Goal: Task Accomplishment & Management: Use online tool/utility

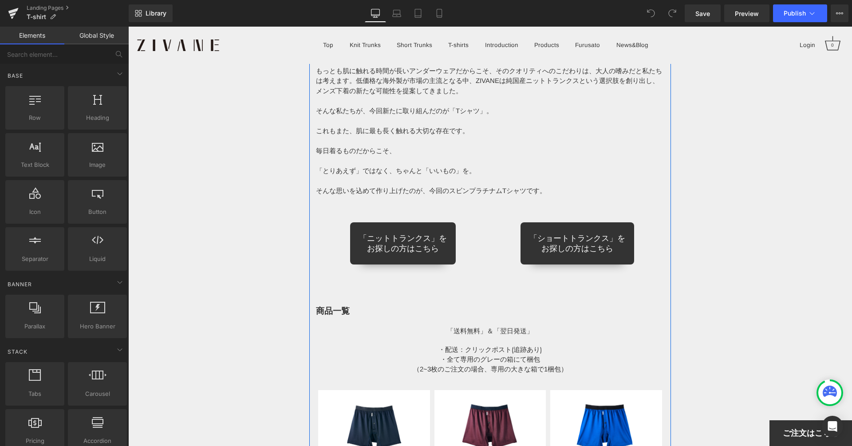
scroll to position [7107, 0]
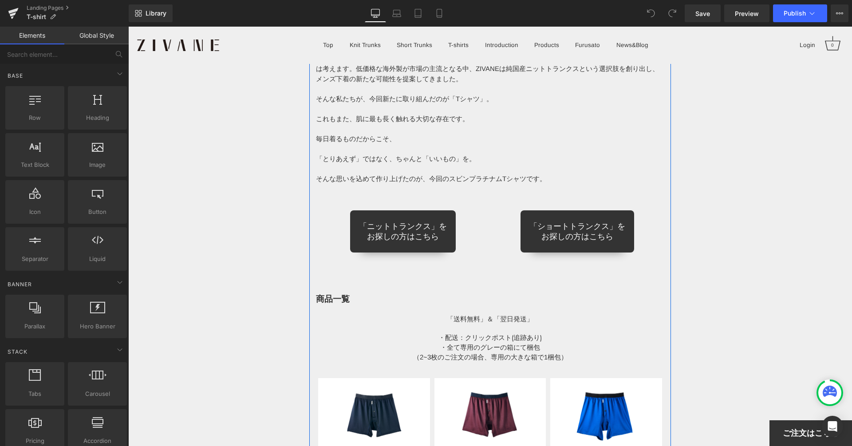
click at [451, 323] on h1 at bounding box center [490, 327] width 349 height 9
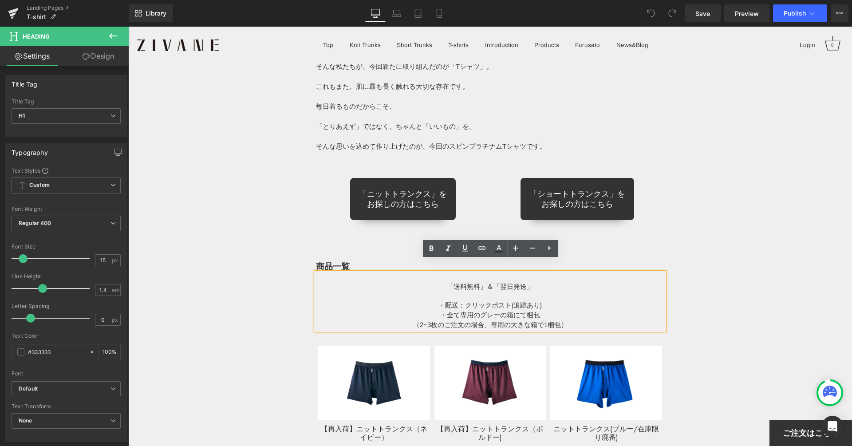
scroll to position [7141, 0]
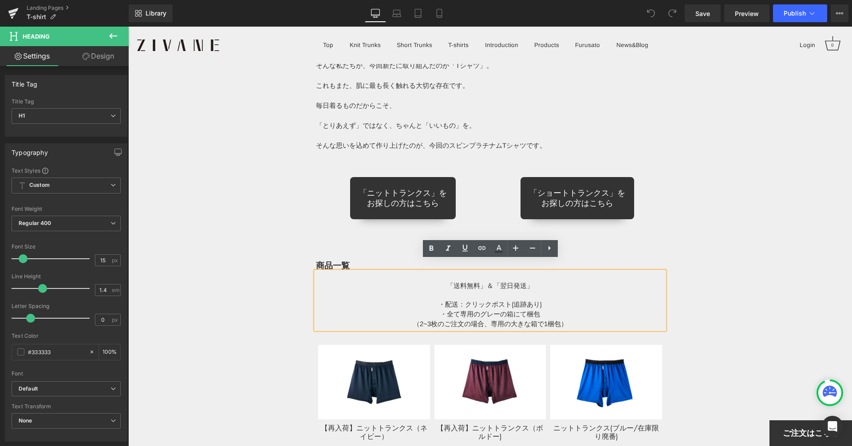
click at [504, 345] on img at bounding box center [490, 382] width 112 height 75
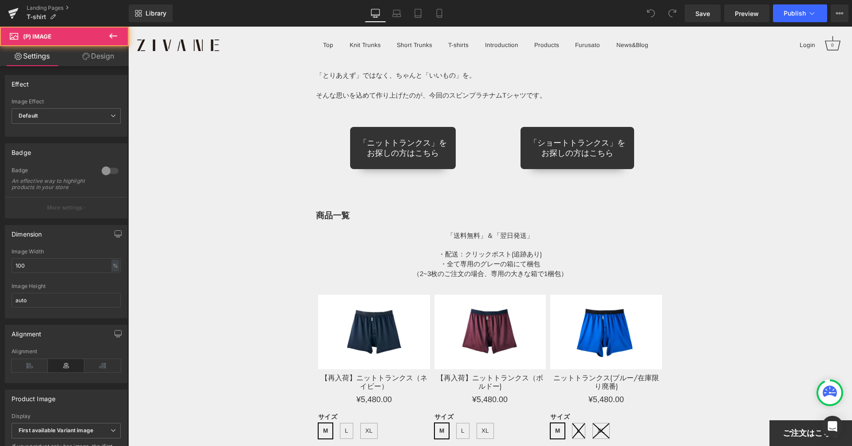
scroll to position [7265, 0]
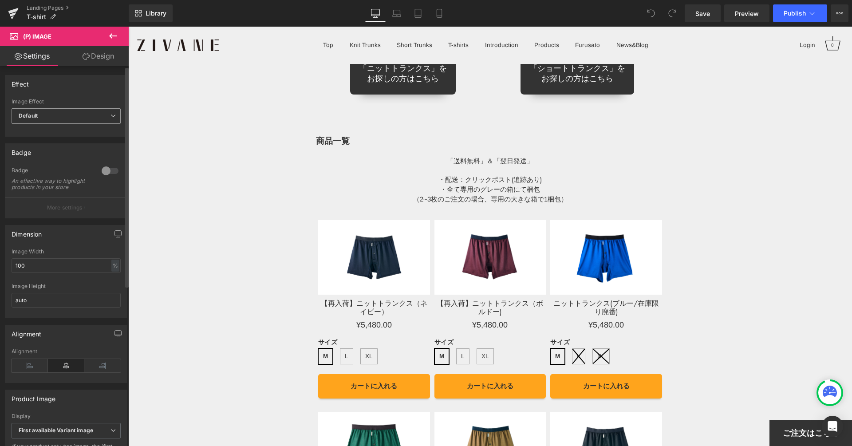
click at [82, 122] on span "Default" at bounding box center [66, 116] width 109 height 16
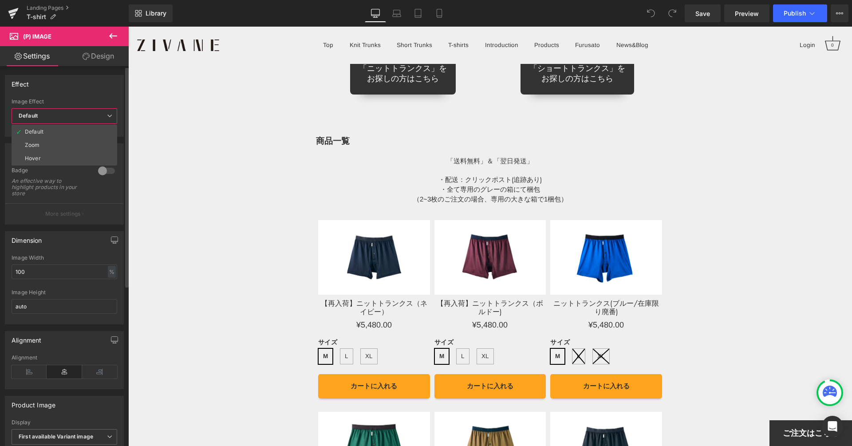
click at [82, 121] on span "Default" at bounding box center [65, 116] width 106 height 16
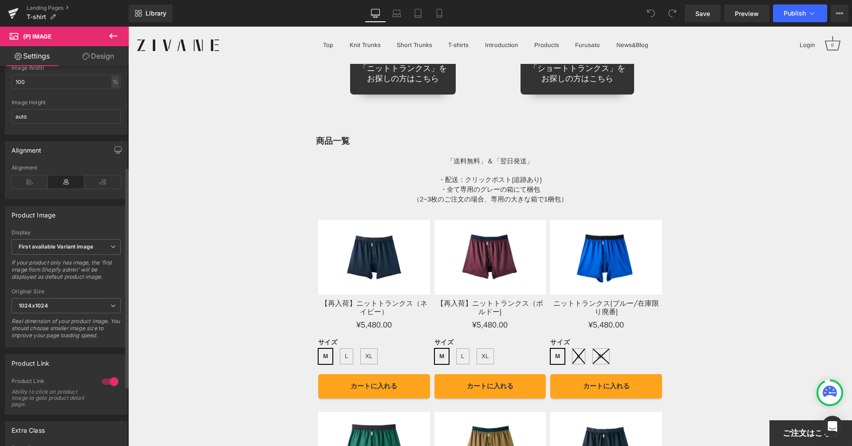
scroll to position [250, 0]
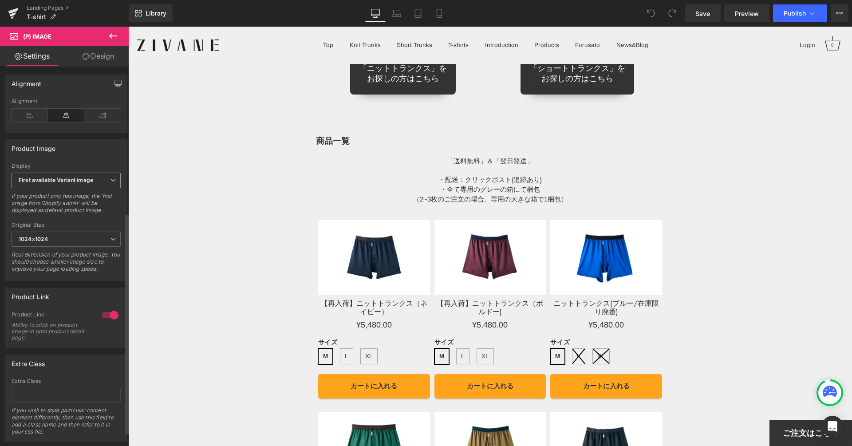
click at [86, 182] on b "First available Variant image" at bounding box center [56, 180] width 75 height 7
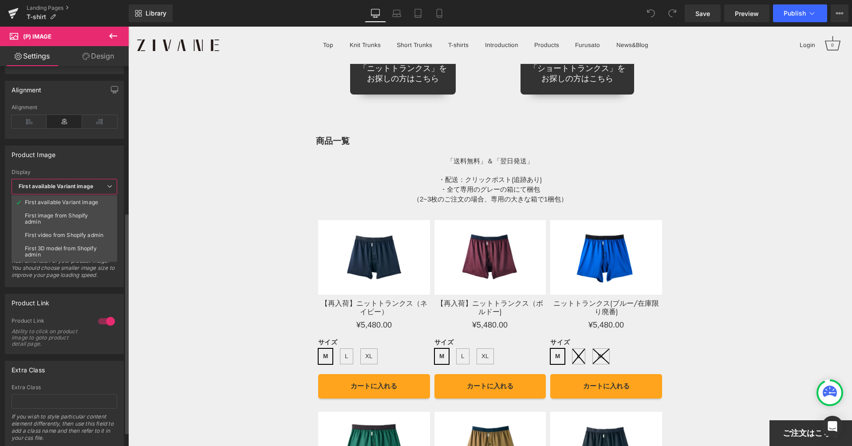
click at [86, 183] on b "First available Variant image" at bounding box center [56, 186] width 75 height 7
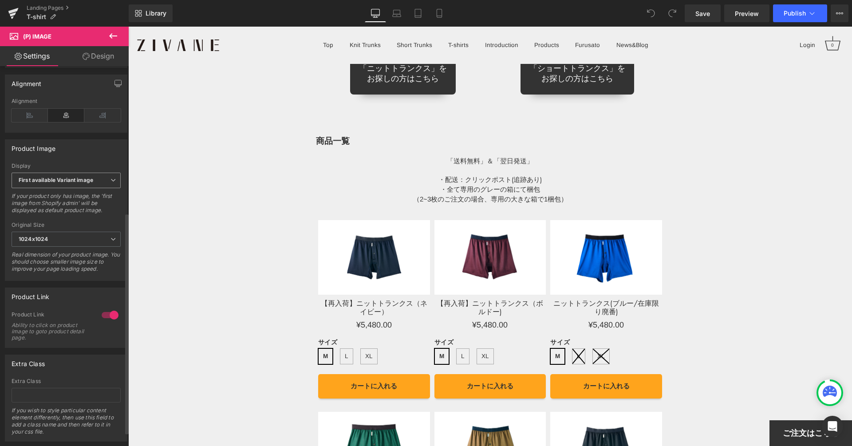
scroll to position [274, 0]
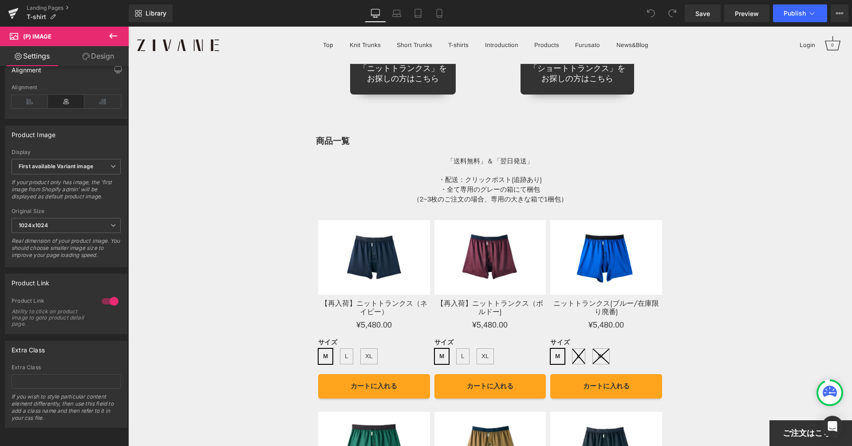
click at [82, 51] on link "Design" at bounding box center [98, 56] width 64 height 20
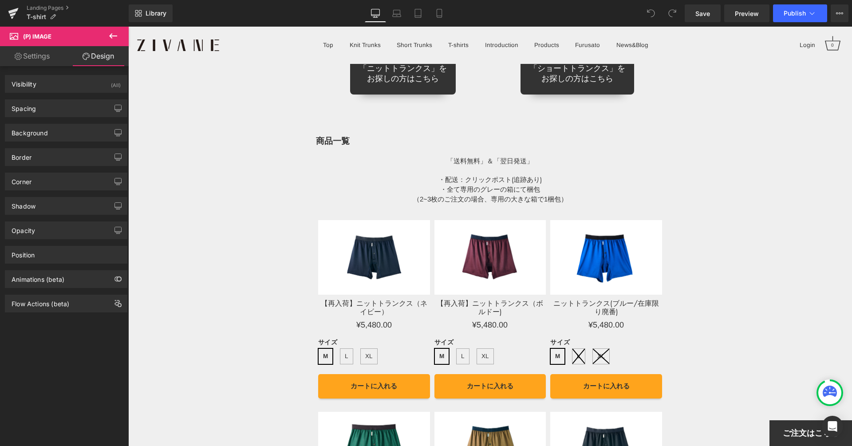
click at [111, 36] on icon at bounding box center [113, 35] width 8 height 5
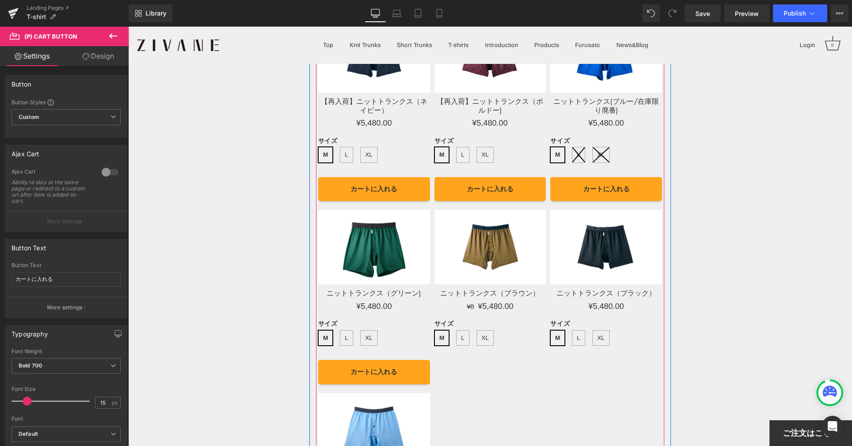
scroll to position [7531, 0]
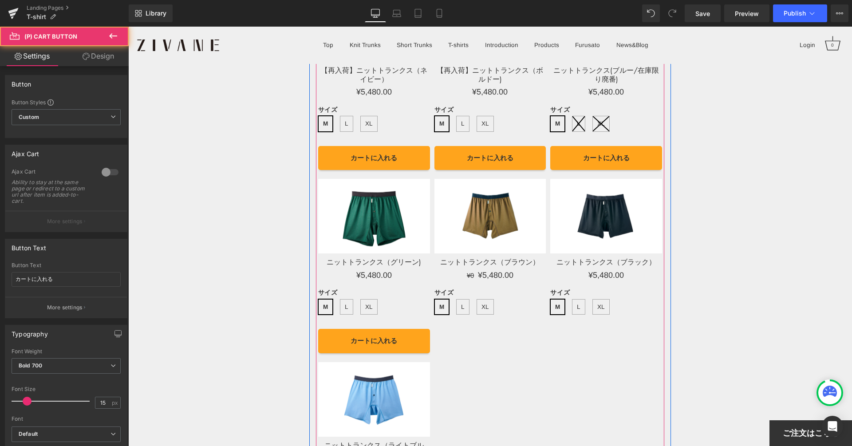
drag, startPoint x: 446, startPoint y: 149, endPoint x: 447, endPoint y: 116, distance: 33.3
click at [447, 116] on div "カートに入れる (P) Cart Button Sale Off (P) Image 【再入荷】ニットトランクス（ネイビー） (P) Title ¥0 ¥5,…" at bounding box center [490, 231] width 349 height 584
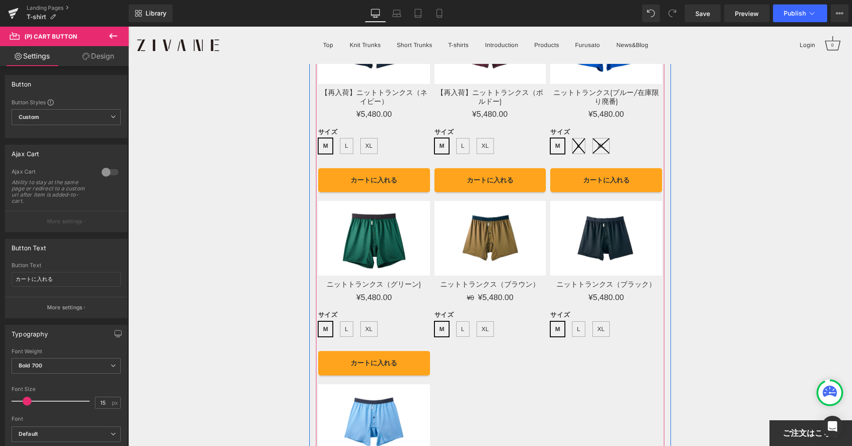
scroll to position [7508, 0]
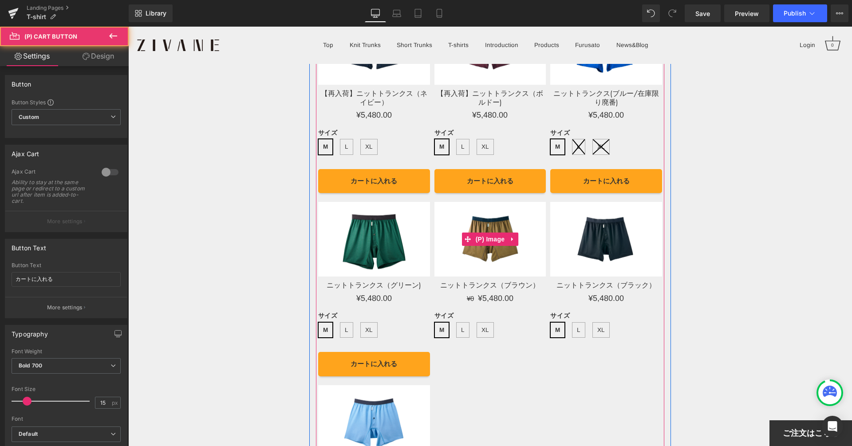
drag, startPoint x: 455, startPoint y: 166, endPoint x: 458, endPoint y: 195, distance: 28.6
click at [458, 195] on div "カートに入れる (P) Cart Button Sale Off (P) Image ニットトランクス（ブラウン） (P) Title ¥0 ¥5,480.0…" at bounding box center [490, 258] width 112 height 179
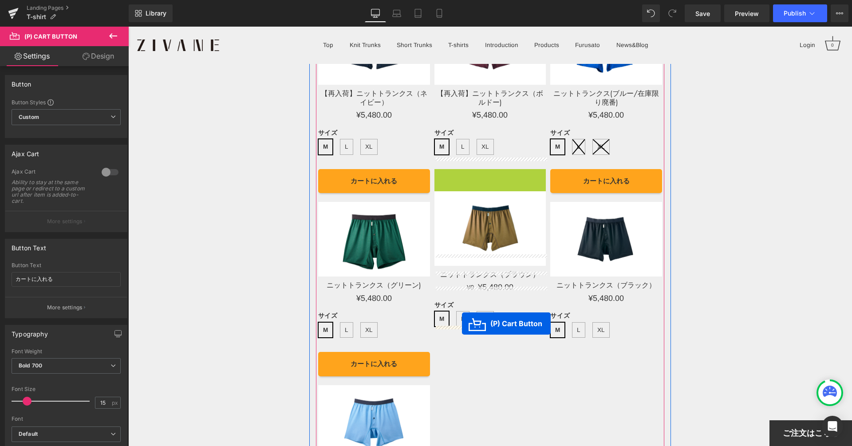
drag, startPoint x: 458, startPoint y: 175, endPoint x: 462, endPoint y: 323, distance: 148.2
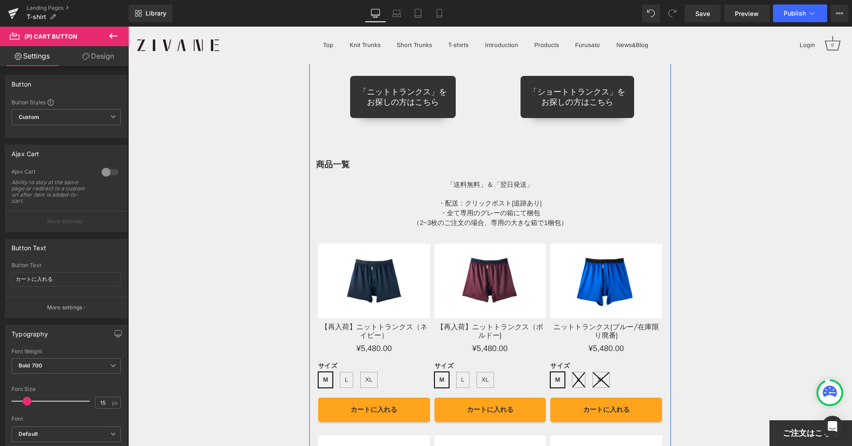
scroll to position [7379, 0]
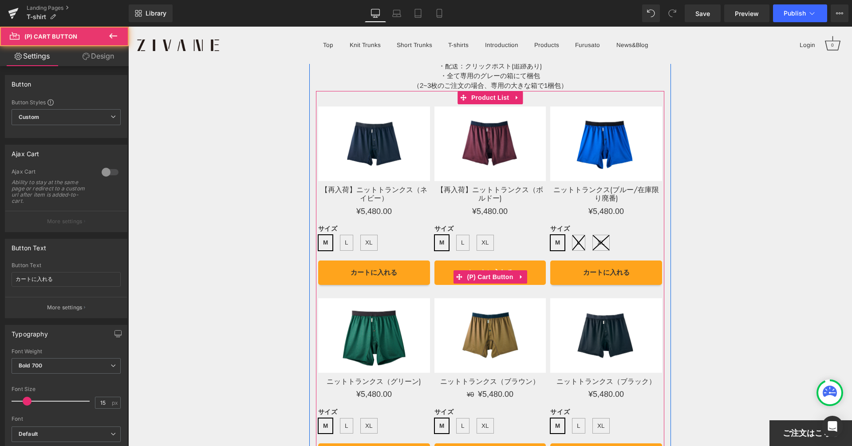
drag, startPoint x: 442, startPoint y: 261, endPoint x: 443, endPoint y: 252, distance: 9.3
click at [443, 260] on button "カートに入れる" at bounding box center [490, 272] width 112 height 24
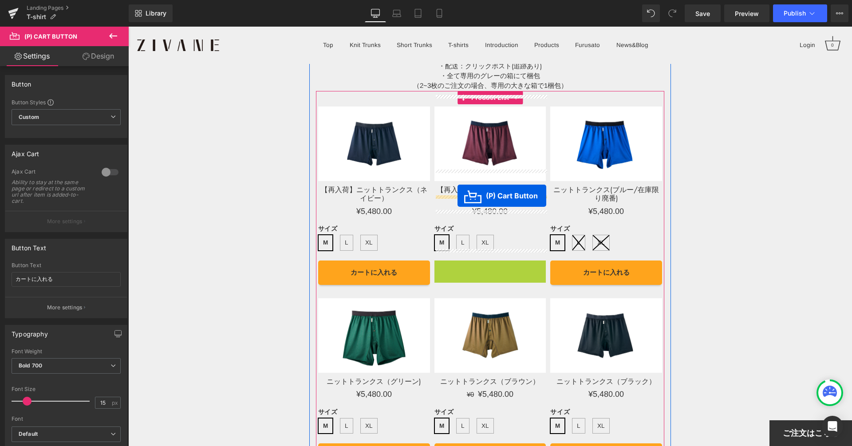
drag, startPoint x: 461, startPoint y: 266, endPoint x: 457, endPoint y: 196, distance: 70.6
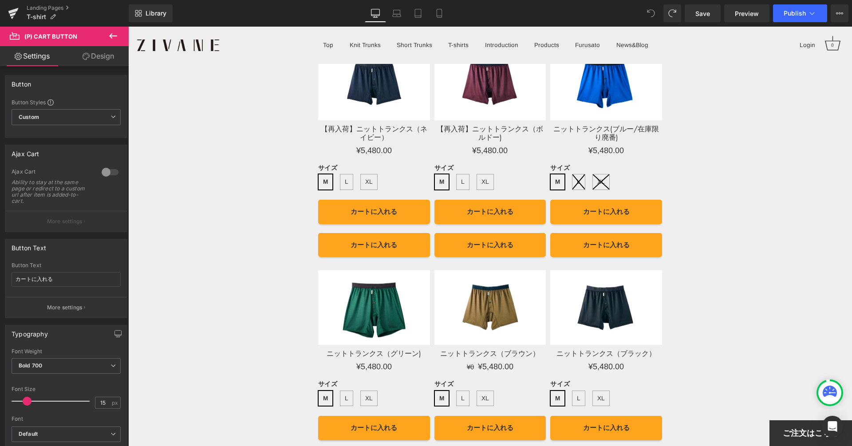
scroll to position [7433, 0]
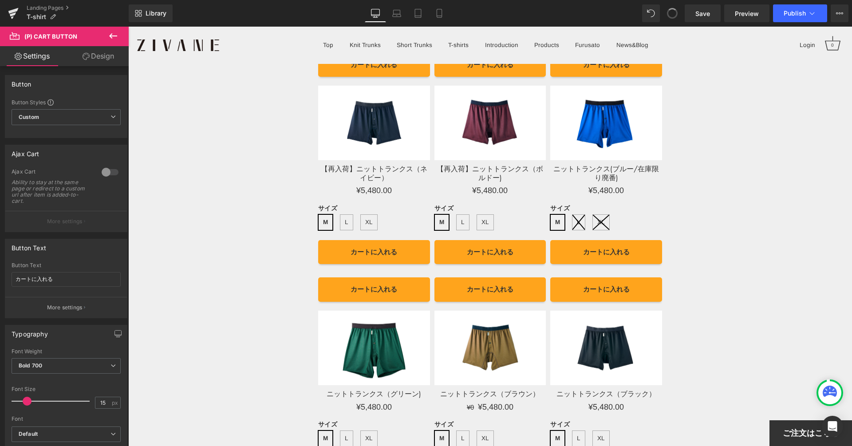
click at [668, 13] on span at bounding box center [672, 14] width 12 height 12
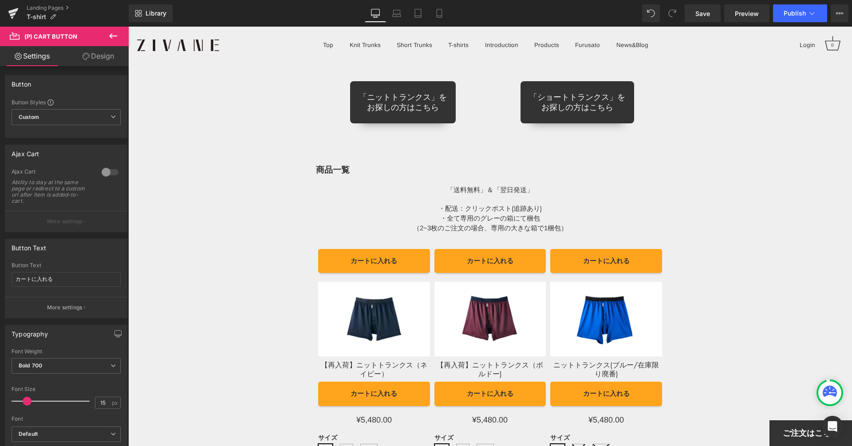
scroll to position [7236, 0]
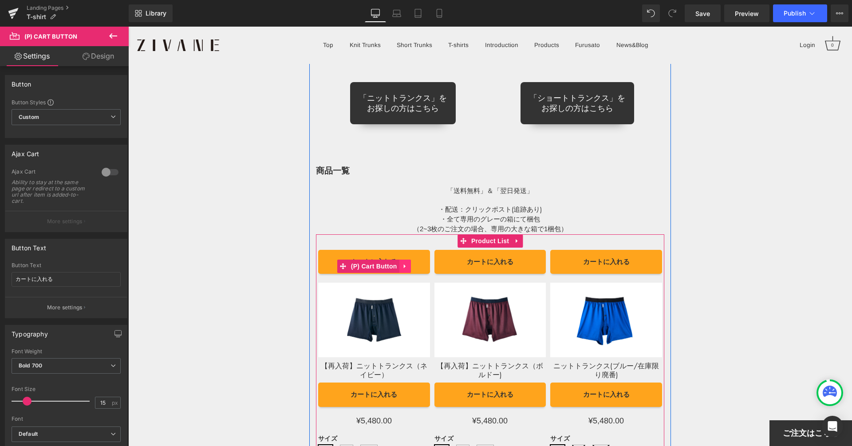
click at [402, 263] on icon at bounding box center [405, 266] width 6 height 7
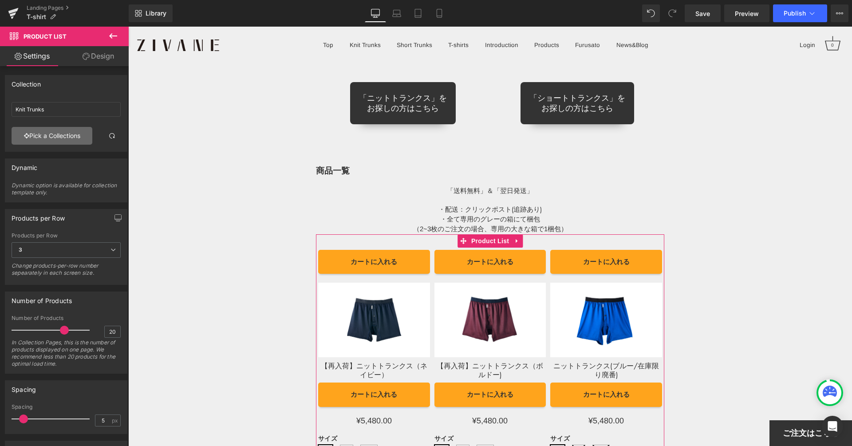
click at [68, 138] on link "Pick a Collections" at bounding box center [52, 136] width 81 height 18
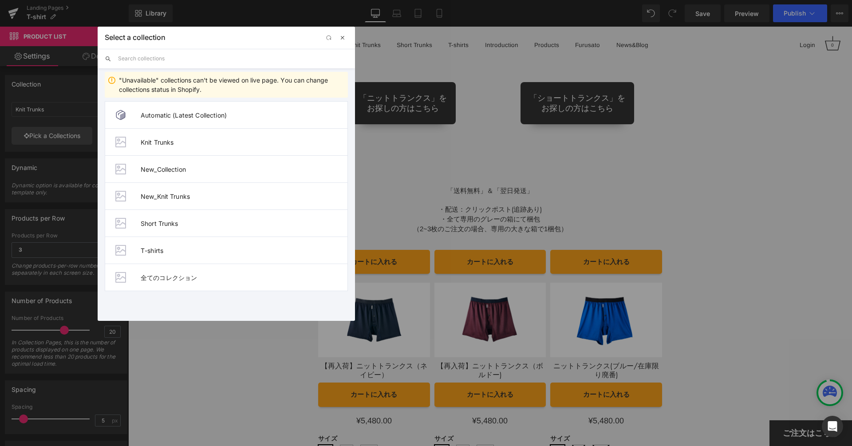
click at [346, 39] on button "button" at bounding box center [342, 37] width 11 height 11
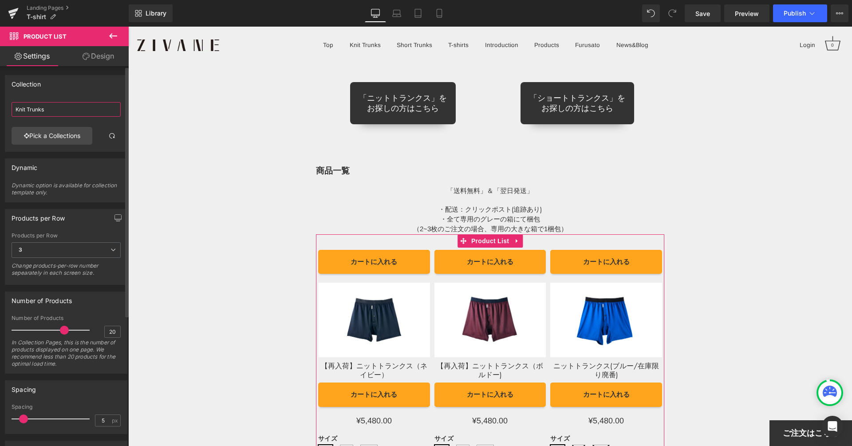
click at [68, 109] on input "Knit Trunks" at bounding box center [66, 109] width 109 height 15
click at [61, 126] on div at bounding box center [66, 124] width 109 height 6
click at [61, 130] on link "Pick a Collections" at bounding box center [52, 136] width 81 height 18
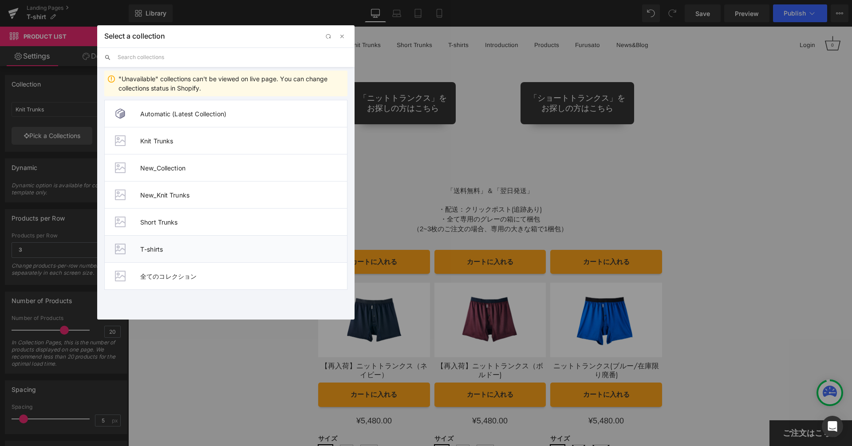
click at [198, 248] on span "T-shirts" at bounding box center [243, 249] width 207 height 8
type input "T-shirts"
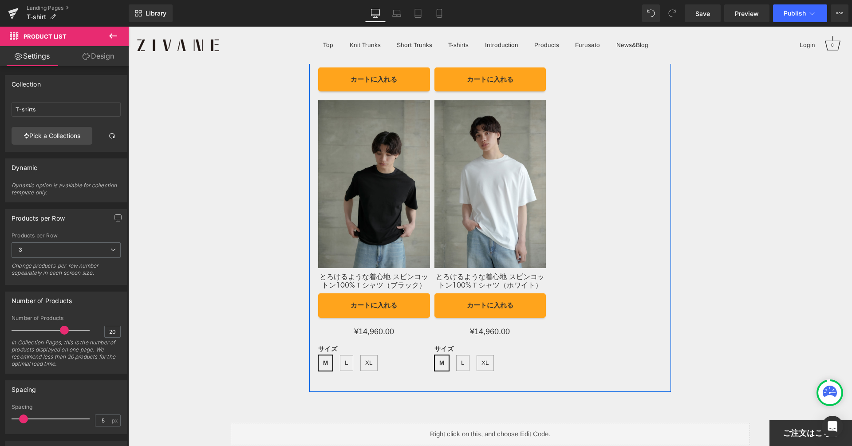
scroll to position [7330, 0]
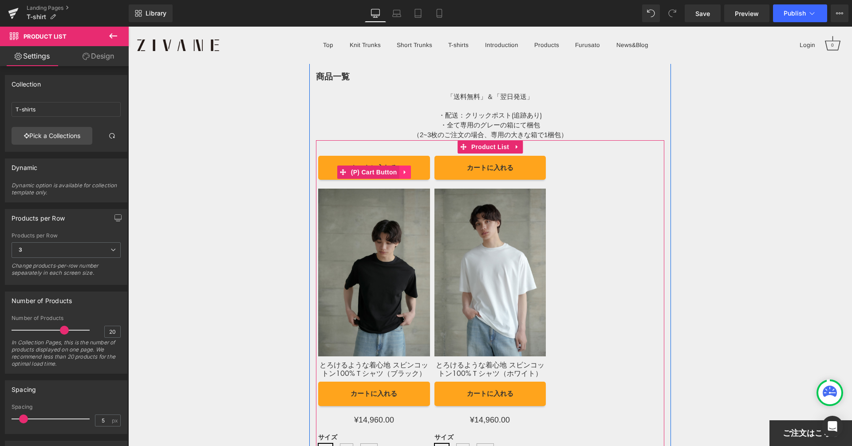
click at [406, 169] on icon at bounding box center [405, 172] width 6 height 7
click at [411, 169] on icon at bounding box center [411, 172] width 6 height 7
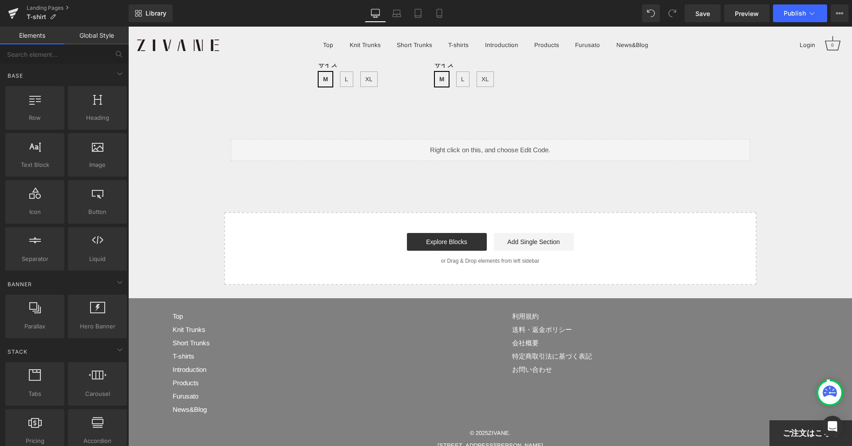
scroll to position [7669, 0]
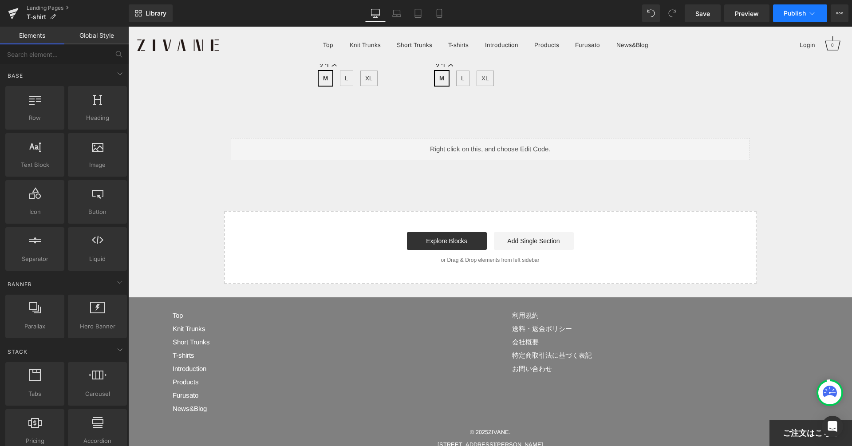
click at [790, 12] on span "Publish" at bounding box center [794, 13] width 22 height 7
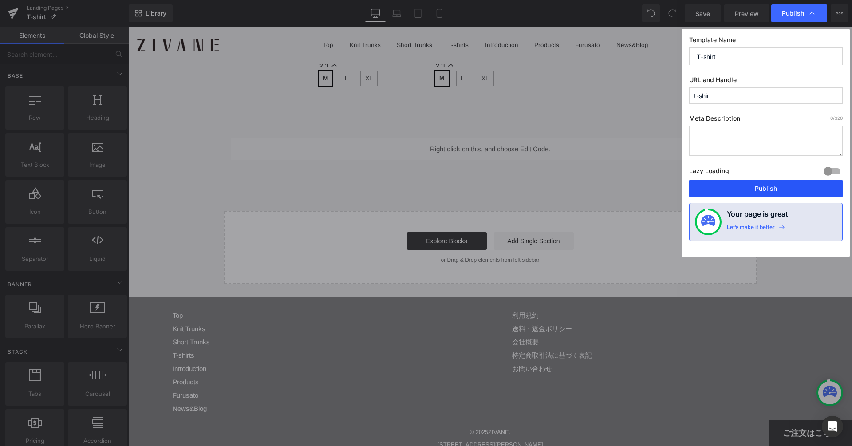
click at [726, 190] on button "Publish" at bounding box center [765, 189] width 153 height 18
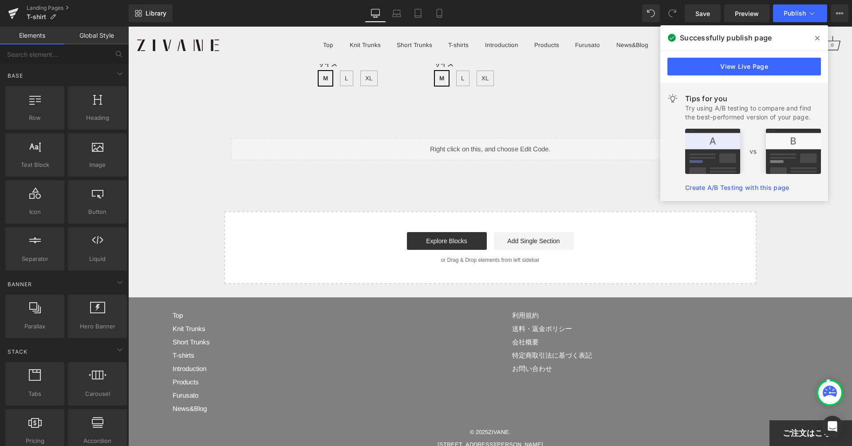
click at [815, 39] on icon at bounding box center [817, 38] width 4 height 7
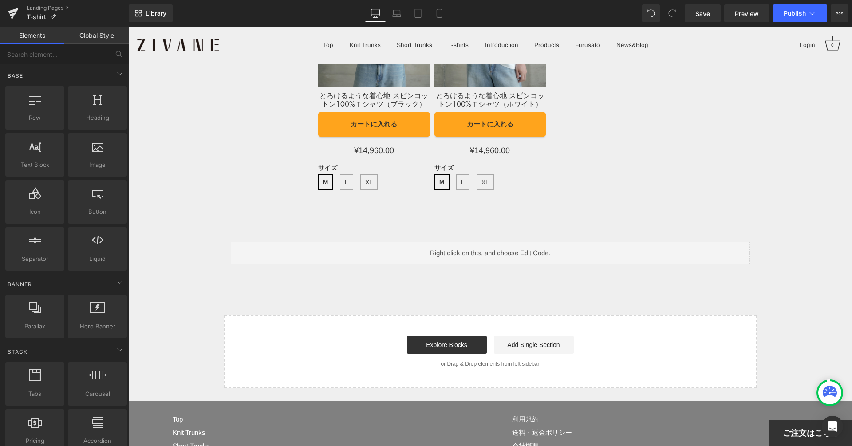
scroll to position [7523, 0]
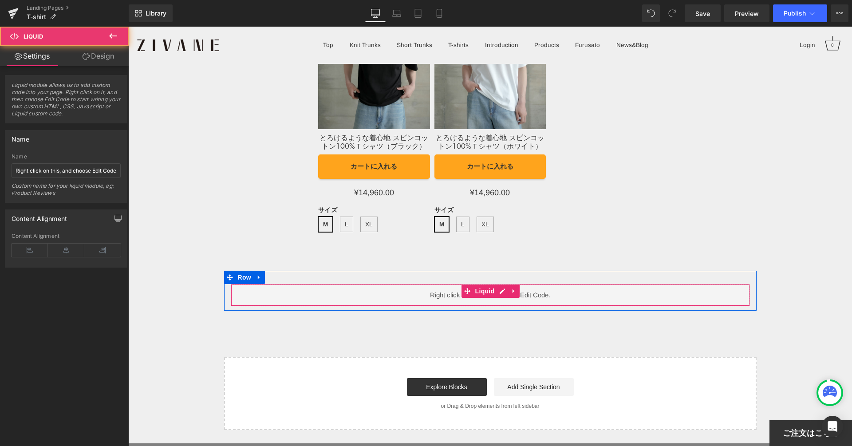
click at [499, 289] on div "Liquid" at bounding box center [490, 295] width 519 height 22
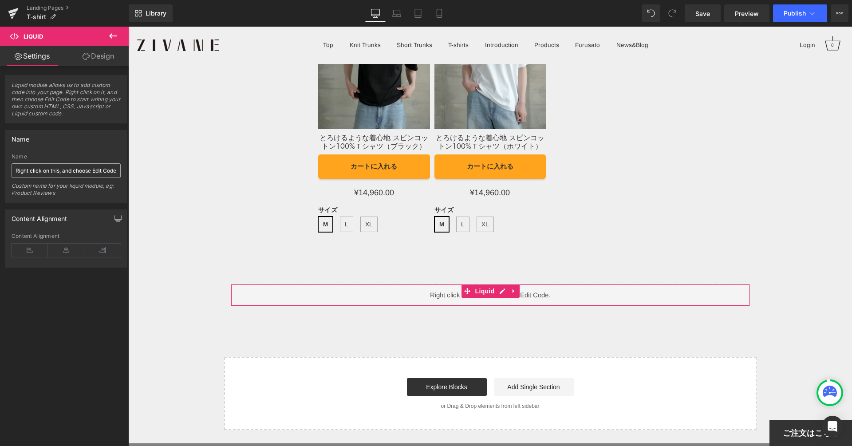
scroll to position [0, 6]
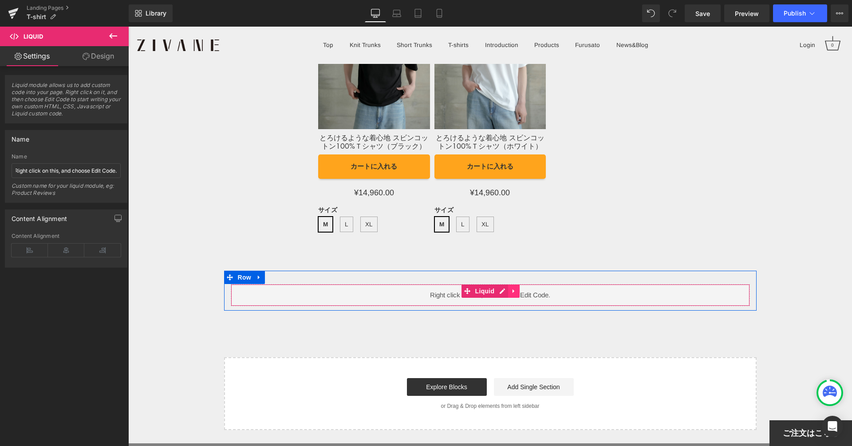
click at [512, 288] on icon at bounding box center [514, 291] width 6 height 7
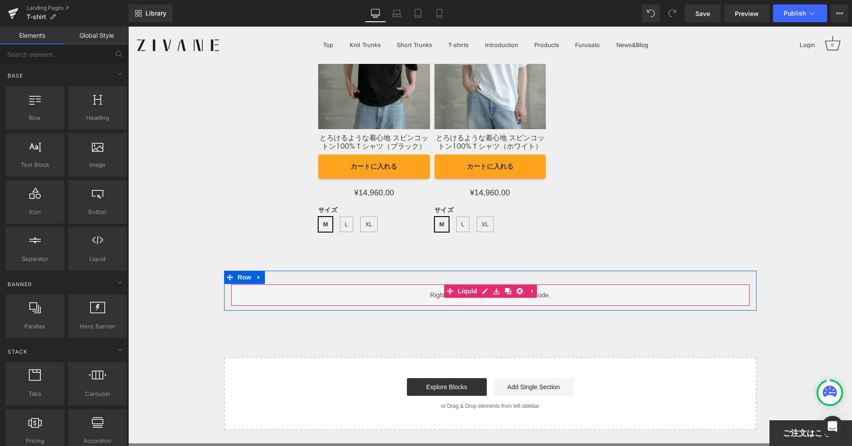
click at [503, 287] on div "Liquid" at bounding box center [490, 295] width 519 height 22
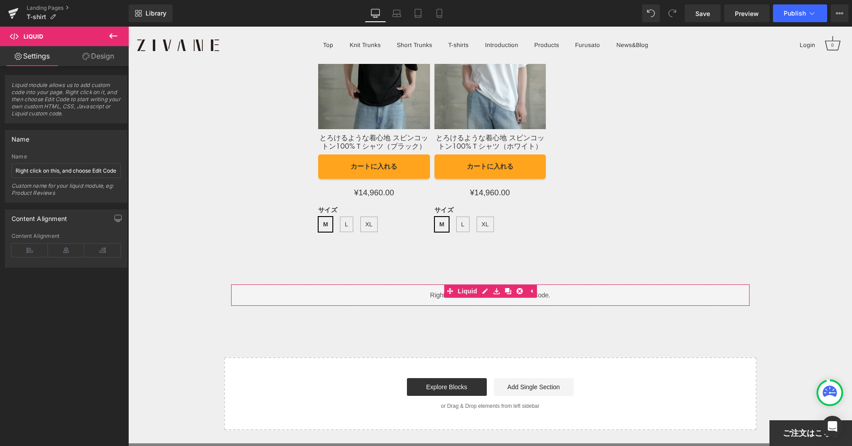
click at [98, 63] on link "Design" at bounding box center [98, 56] width 64 height 20
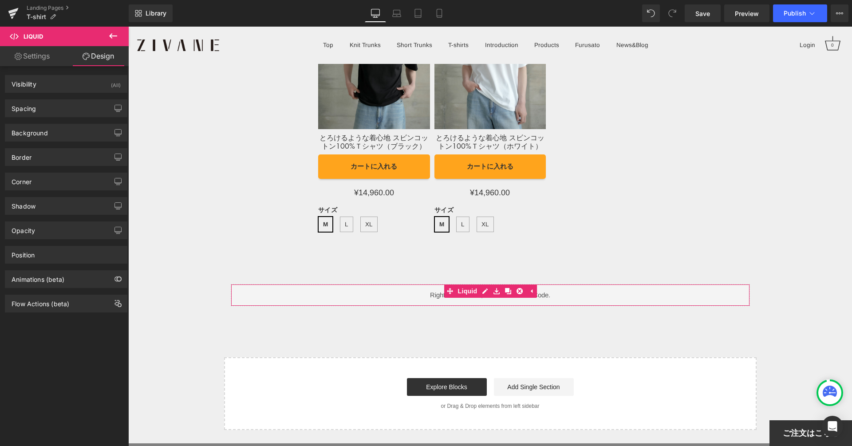
click at [57, 58] on link "Settings" at bounding box center [32, 56] width 64 height 20
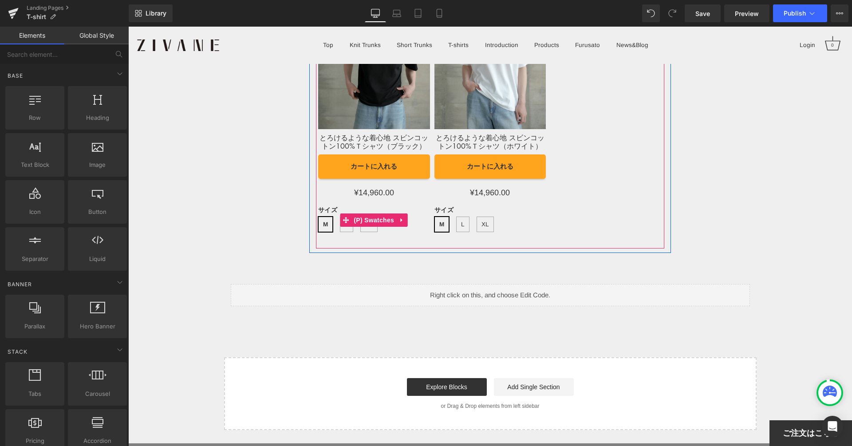
click at [413, 219] on div "サイズ M L XL" at bounding box center [374, 222] width 112 height 31
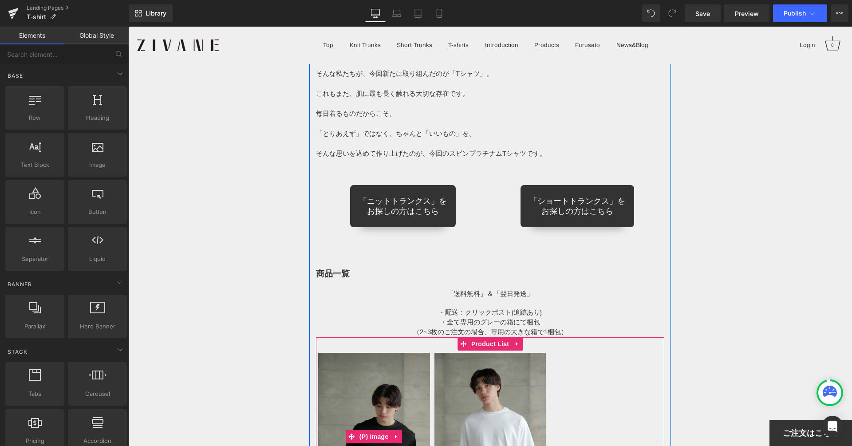
scroll to position [7163, 0]
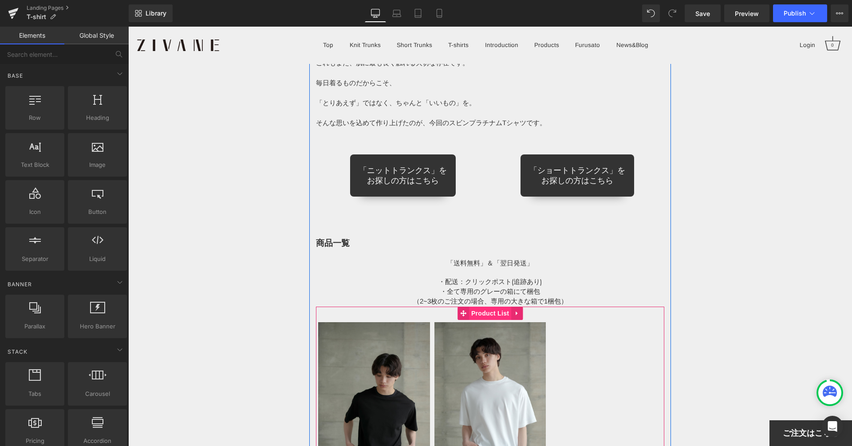
click at [480, 307] on span "Product List" at bounding box center [490, 313] width 42 height 13
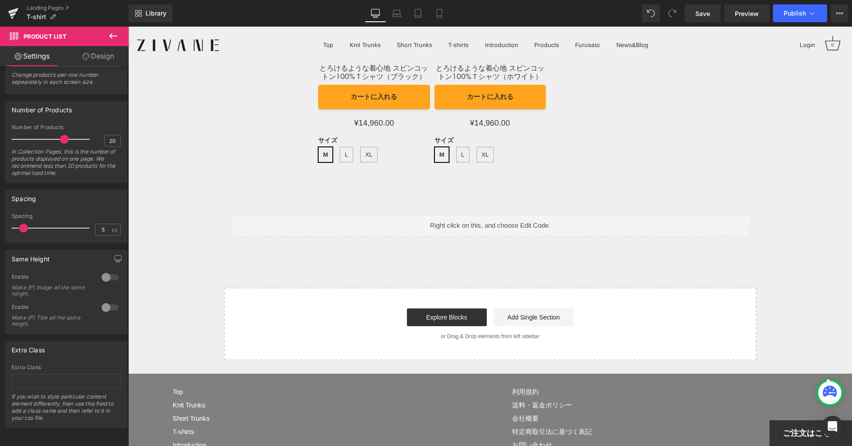
scroll to position [7597, 0]
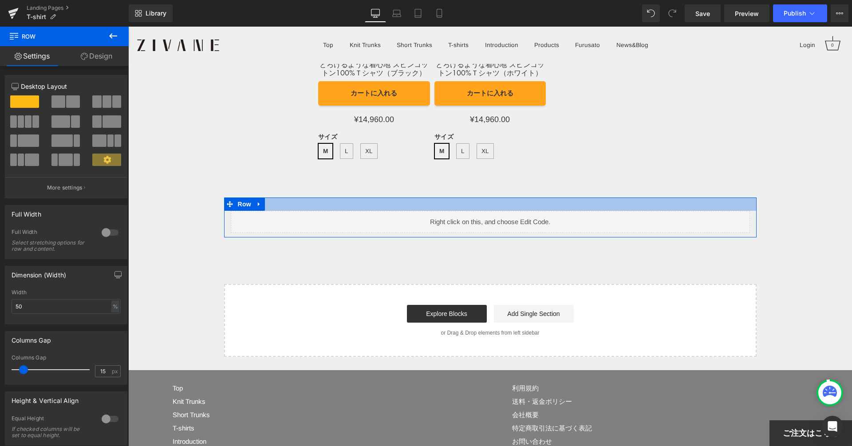
click at [409, 197] on div at bounding box center [490, 203] width 532 height 13
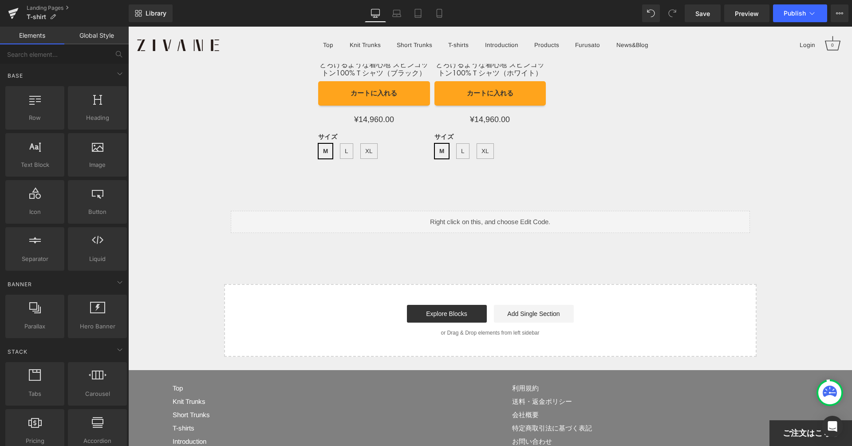
click at [409, 285] on div "Start building your page Explore Blocks Add Single Section or Drag & Drop eleme…" at bounding box center [490, 320] width 531 height 71
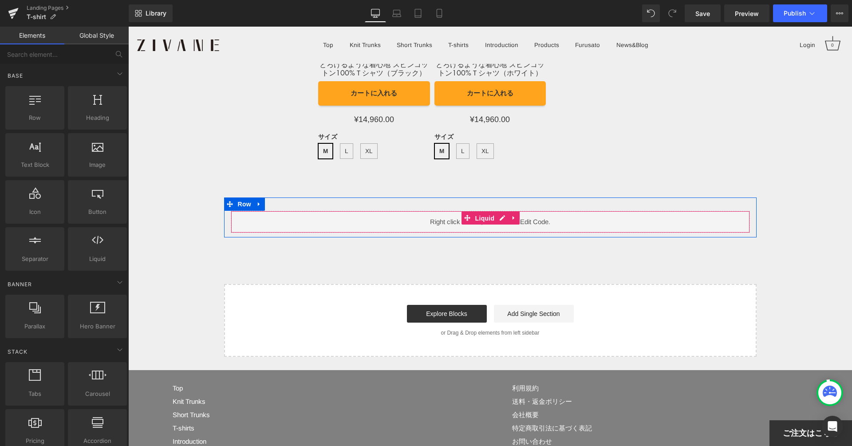
click at [460, 211] on div "Liquid" at bounding box center [490, 222] width 519 height 22
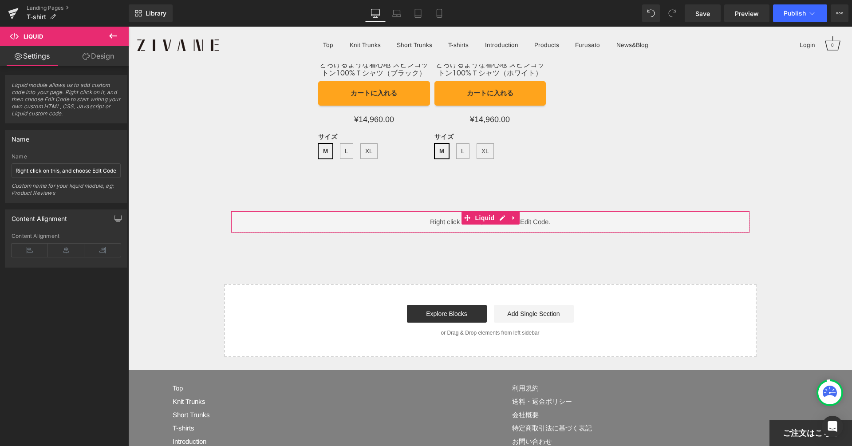
click at [98, 51] on link "Design" at bounding box center [98, 56] width 64 height 20
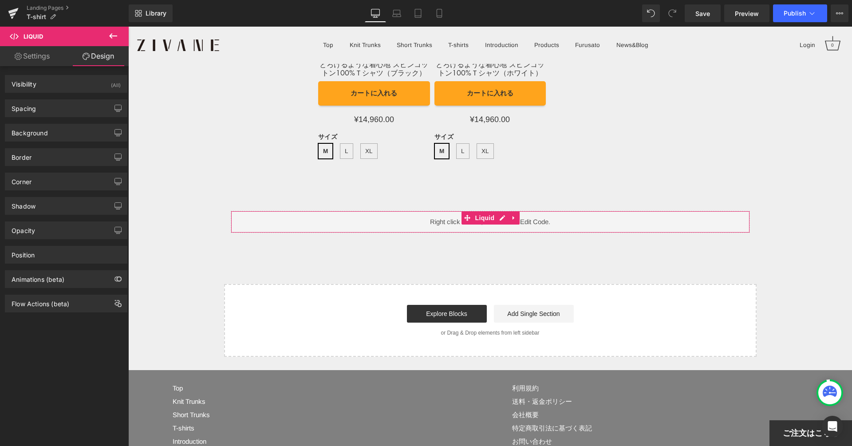
click at [55, 72] on div "Visibility (All) 0|0|0|0 1 Show on Desktop 1 Show on Laptop 1 Show on Tablet 1 …" at bounding box center [66, 80] width 133 height 24
click at [47, 88] on div "Visibility (All)" at bounding box center [66, 83] width 122 height 17
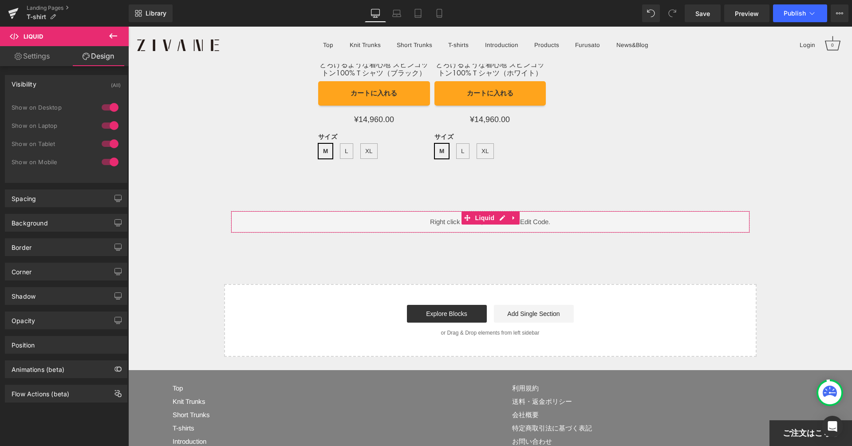
click at [49, 59] on link "Settings" at bounding box center [32, 56] width 64 height 20
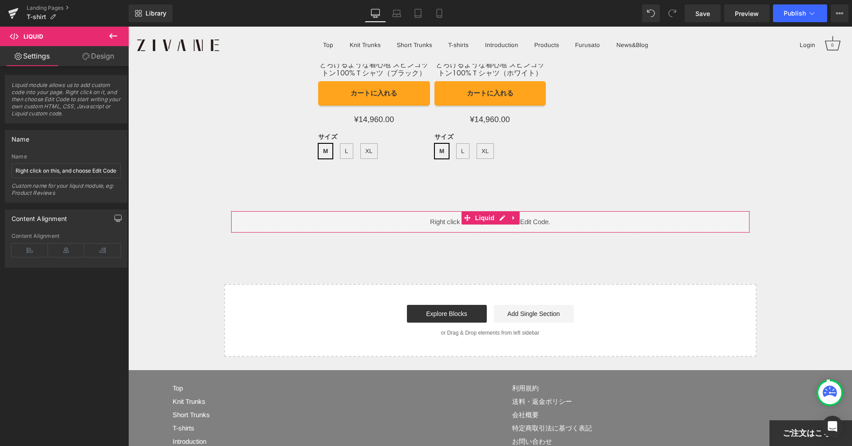
click at [112, 225] on button "button" at bounding box center [118, 218] width 14 height 17
click at [63, 146] on div "Name" at bounding box center [66, 138] width 122 height 17
click at [62, 171] on input "Right click on this, and choose Edit Code." at bounding box center [66, 170] width 109 height 15
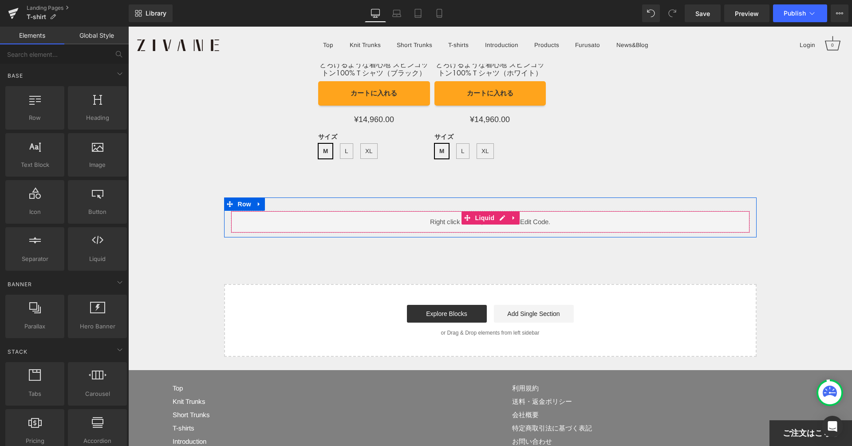
click at [391, 211] on div "Liquid" at bounding box center [490, 222] width 519 height 22
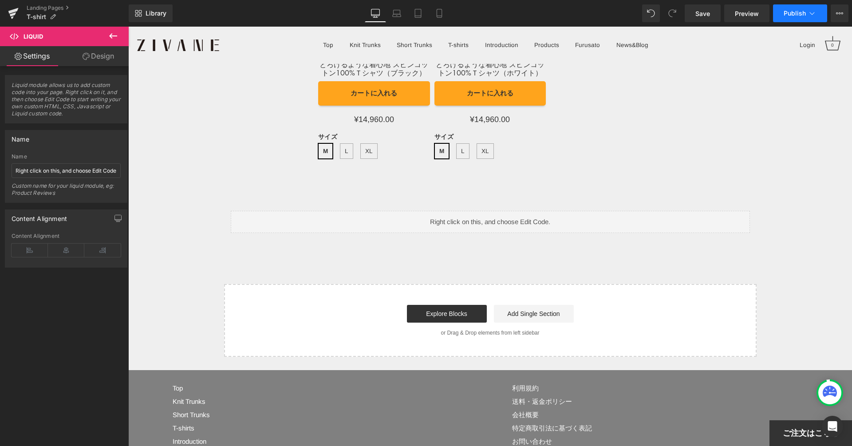
click at [778, 20] on button "Publish" at bounding box center [800, 13] width 54 height 18
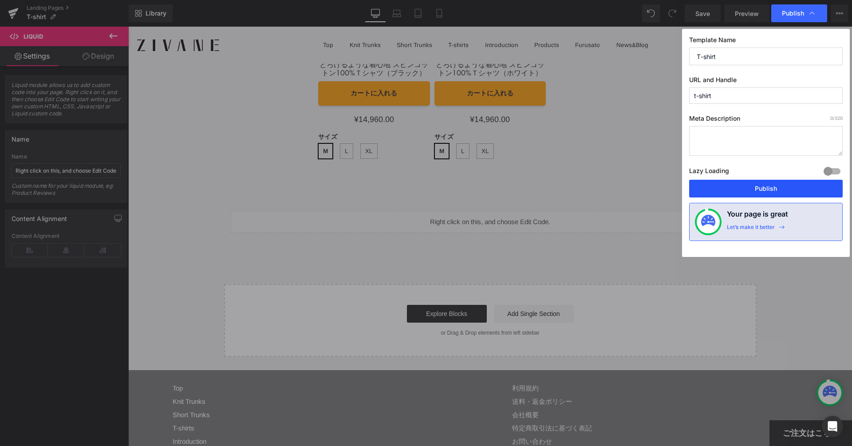
click at [705, 187] on button "Publish" at bounding box center [765, 189] width 153 height 18
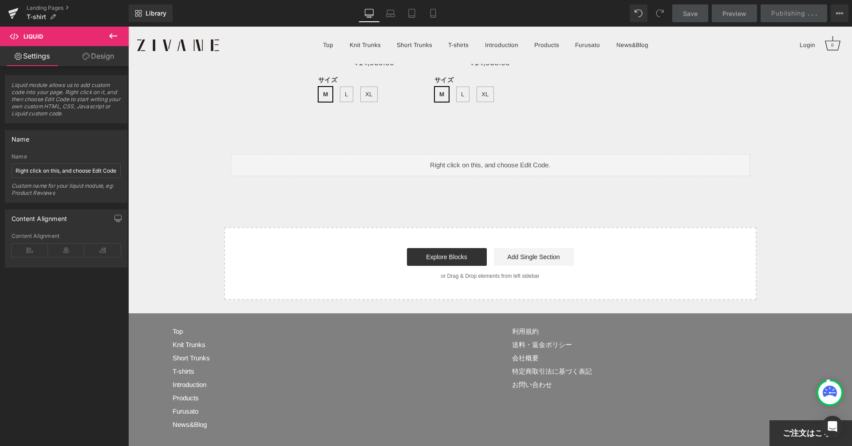
scroll to position [7669, 0]
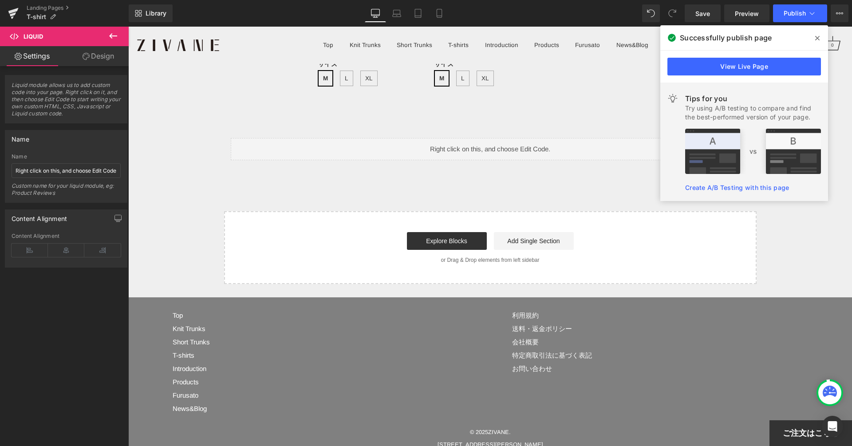
click at [112, 32] on icon at bounding box center [113, 36] width 11 height 11
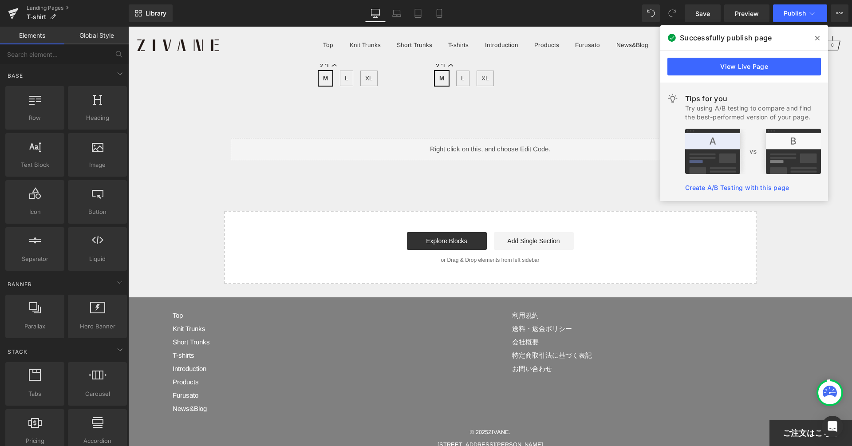
click at [819, 38] on span at bounding box center [817, 38] width 14 height 14
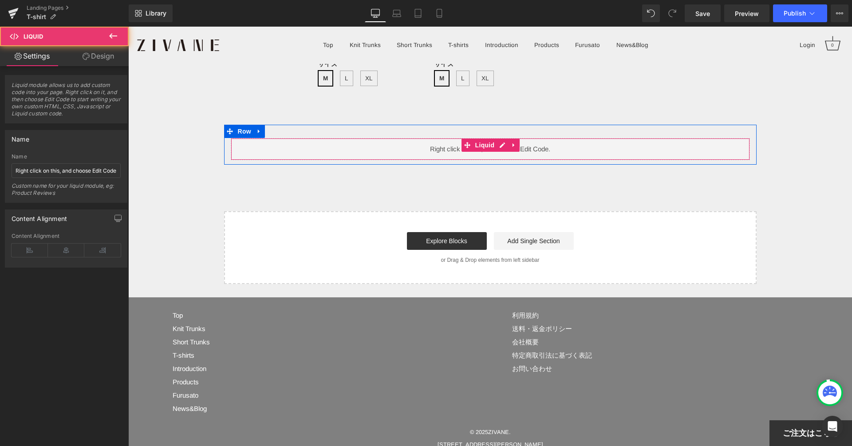
click at [689, 138] on div "Liquid" at bounding box center [490, 149] width 519 height 22
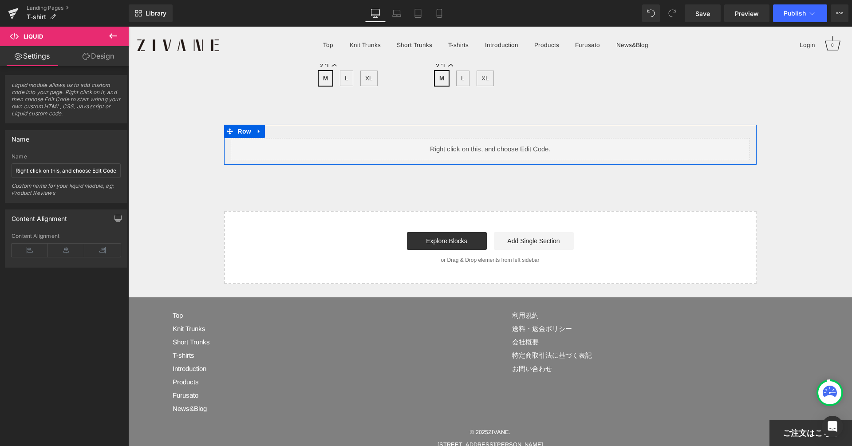
click at [501, 138] on div "Liquid" at bounding box center [490, 149] width 519 height 22
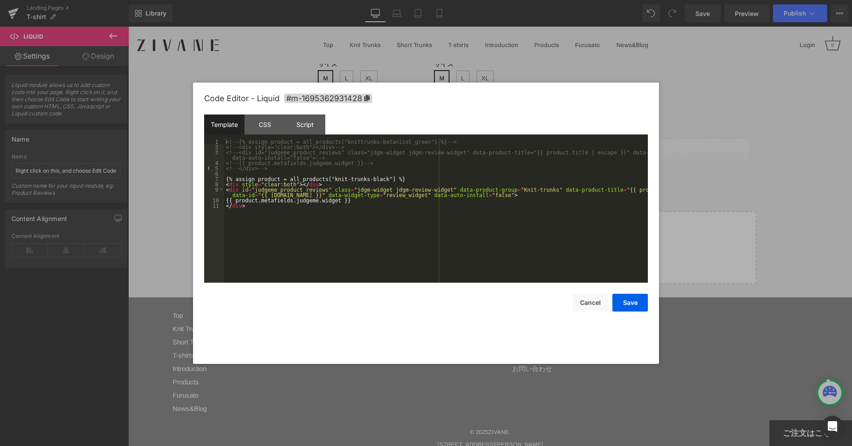
click at [451, 192] on div "<!-- {% assign product = all_products["knittrunks-botanical_green"] %} --> <!--…" at bounding box center [436, 216] width 424 height 154
click at [375, 210] on div "<!-- {% assign product = all_products["knittrunks-botanical_green"] %} --> <!--…" at bounding box center [436, 216] width 424 height 154
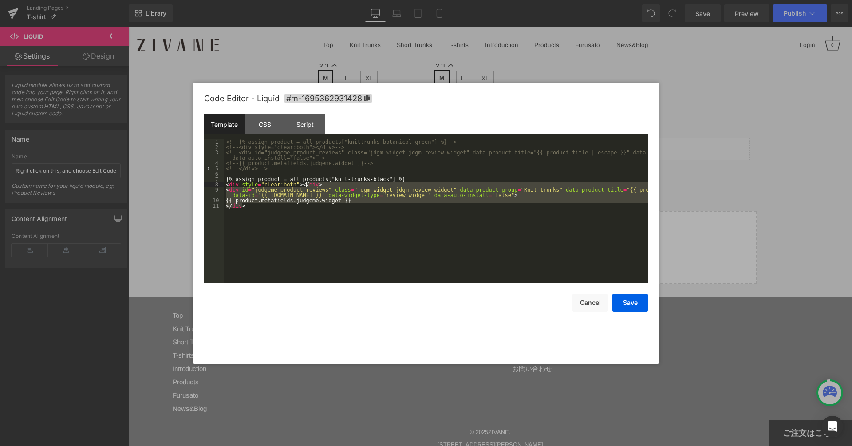
drag, startPoint x: 375, startPoint y: 210, endPoint x: 335, endPoint y: 182, distance: 49.0
click at [335, 182] on div "<!-- {% assign product = all_products["knittrunks-botanical_green"] %} --> <!--…" at bounding box center [436, 216] width 424 height 154
click at [357, 212] on div "<!-- {% assign product = all_products["knittrunks-botanical_green"] %} --> <!--…" at bounding box center [436, 216] width 424 height 154
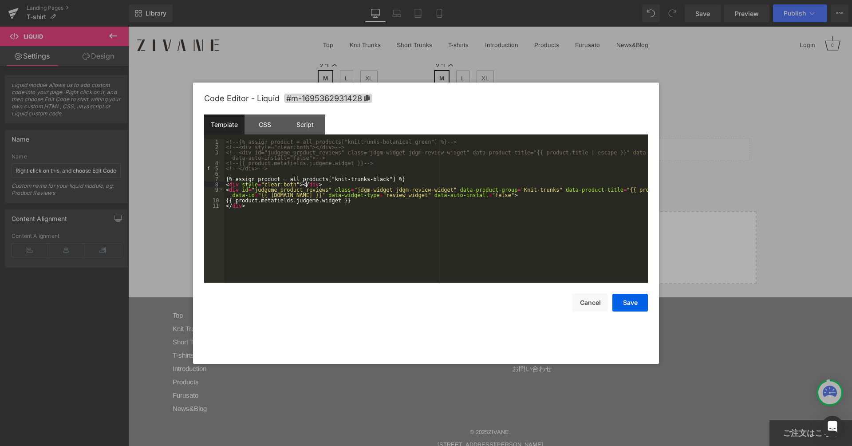
click at [502, 186] on div "<!-- {% assign product = all_products["knittrunks-botanical_green"] %} --> <!--…" at bounding box center [436, 216] width 424 height 154
click at [501, 188] on div "<!-- {% assign product = all_products["knittrunks-botanical_green"] %} --> <!--…" at bounding box center [436, 216] width 424 height 154
click at [628, 299] on button "Save" at bounding box center [629, 303] width 35 height 18
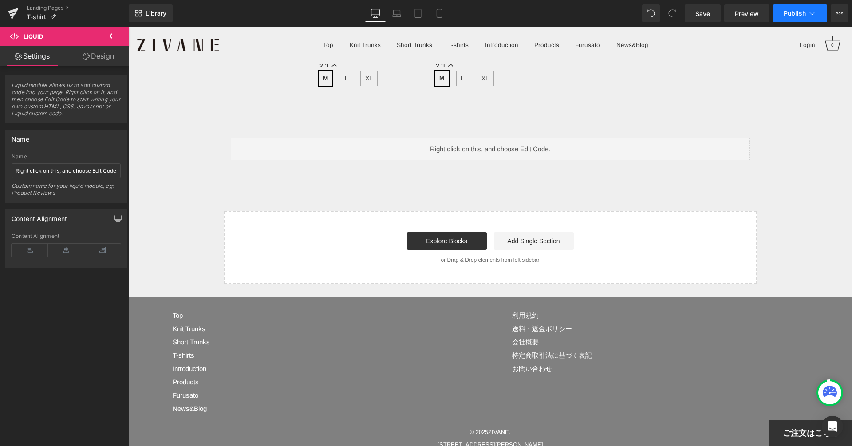
click at [776, 16] on button "Publish" at bounding box center [800, 13] width 54 height 18
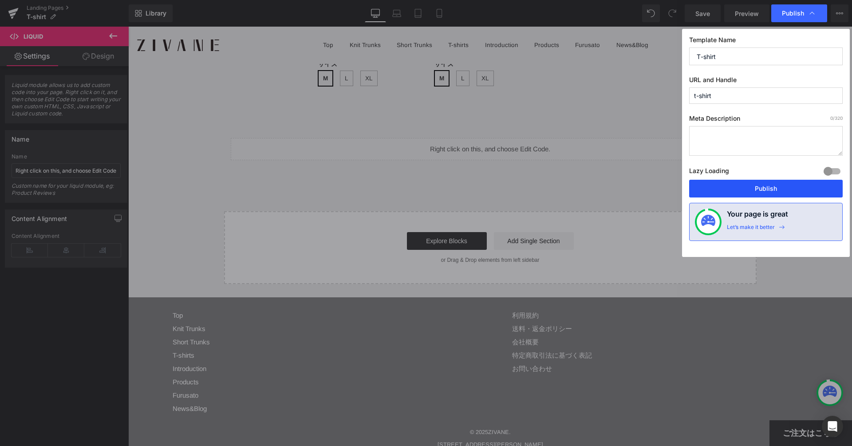
click at [755, 187] on button "Publish" at bounding box center [765, 189] width 153 height 18
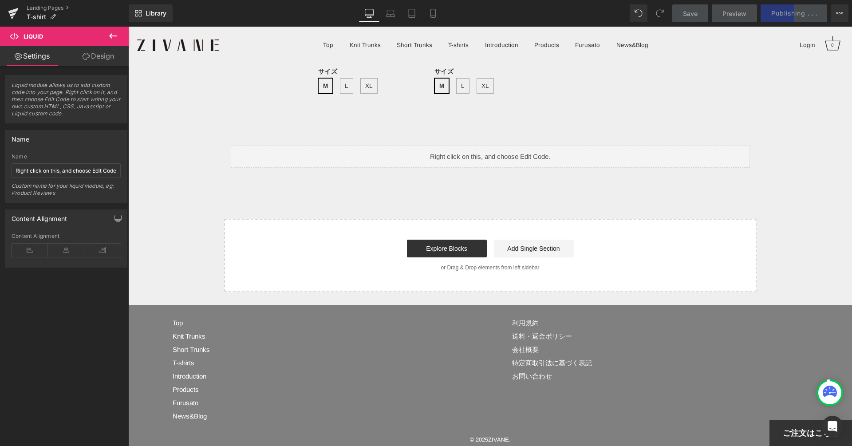
scroll to position [7664, 0]
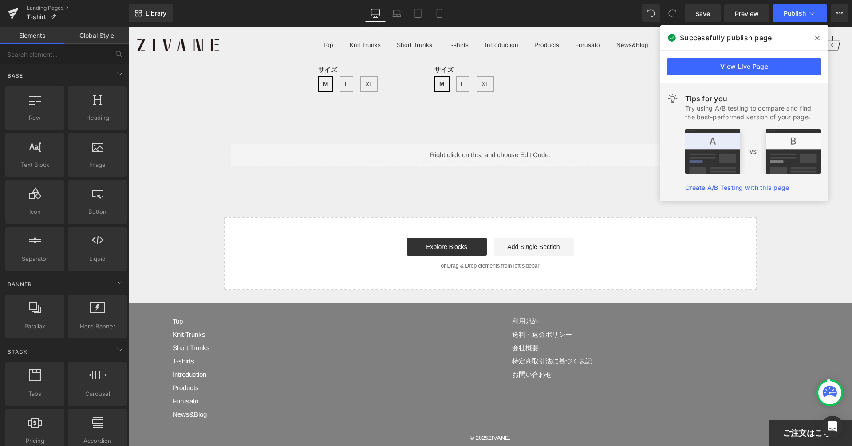
click at [128, 27] on div at bounding box center [128, 27] width 0 height 0
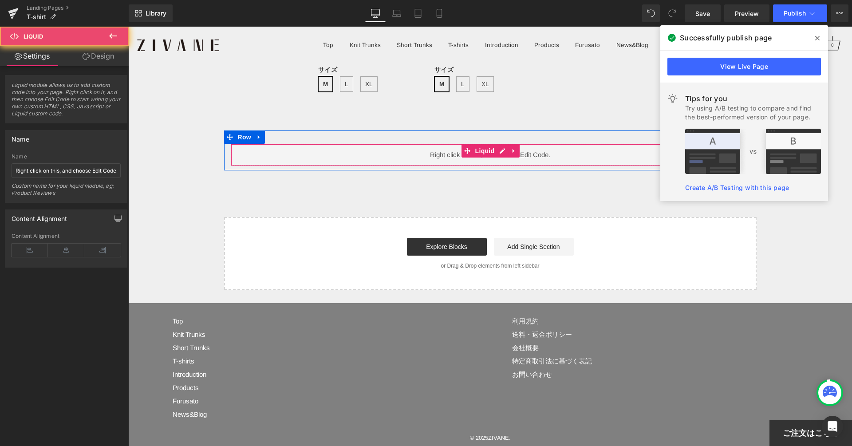
click at [460, 146] on div "Liquid" at bounding box center [490, 155] width 519 height 22
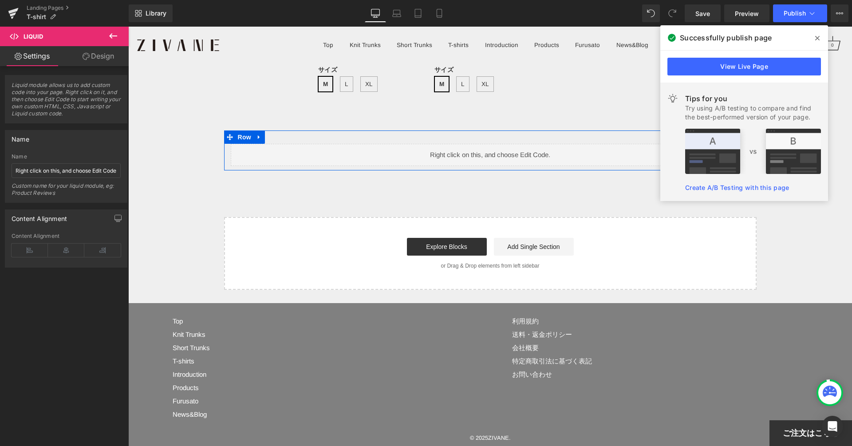
click at [504, 144] on div "Liquid" at bounding box center [490, 155] width 519 height 22
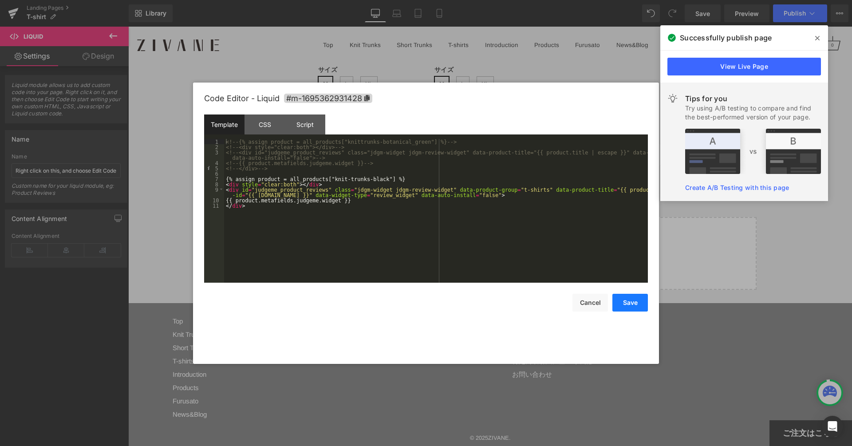
click at [638, 303] on button "Save" at bounding box center [629, 303] width 35 height 18
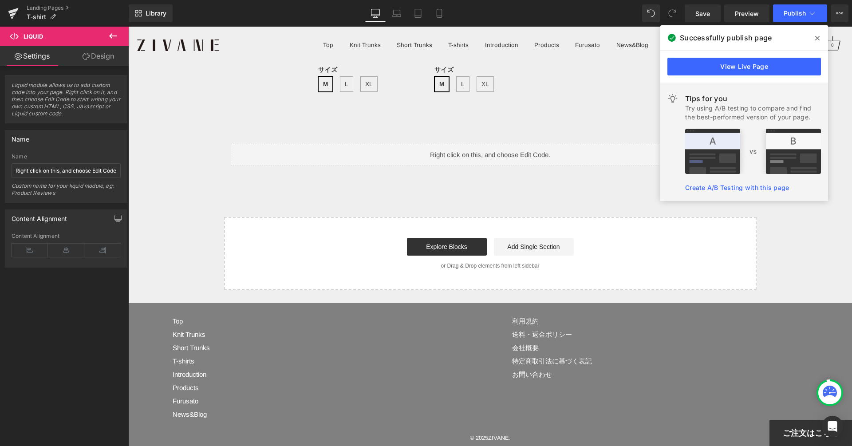
click at [821, 41] on span at bounding box center [817, 38] width 14 height 14
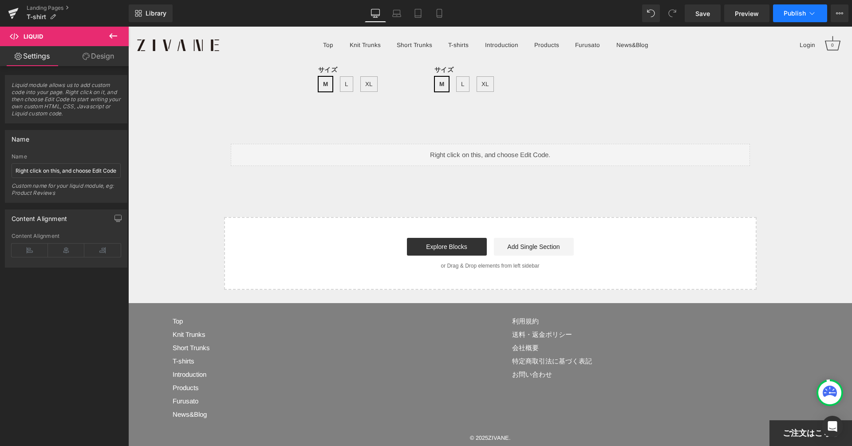
click at [804, 20] on button "Publish" at bounding box center [800, 13] width 54 height 18
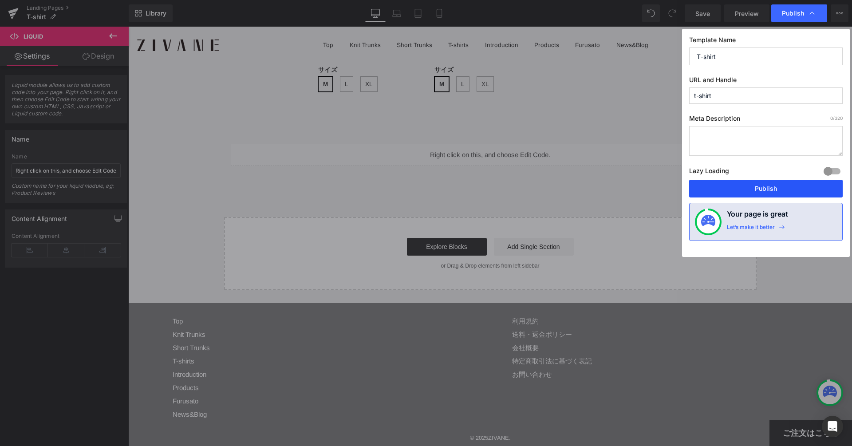
click at [766, 189] on button "Publish" at bounding box center [765, 189] width 153 height 18
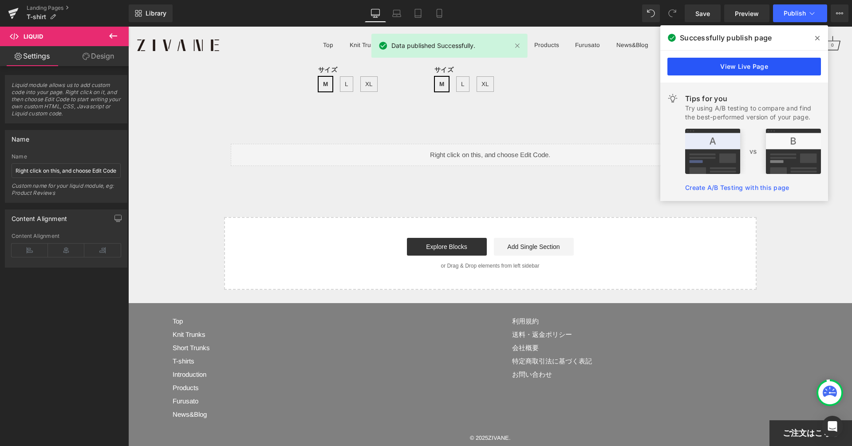
click at [760, 62] on link "View Live Page" at bounding box center [743, 67] width 153 height 18
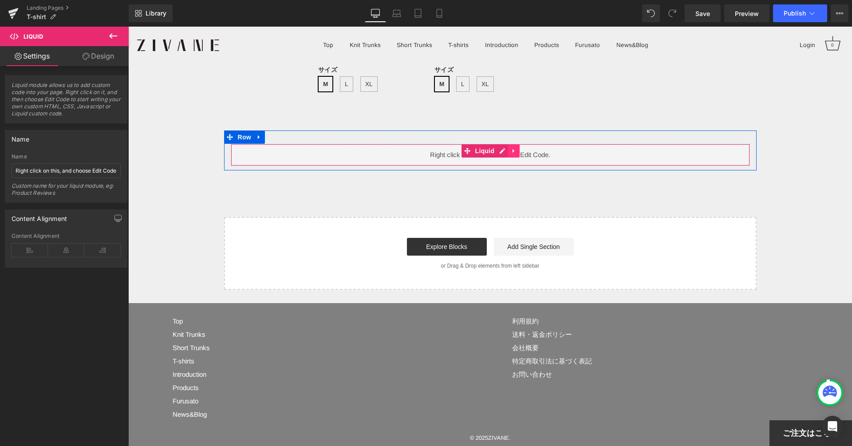
click at [508, 144] on link at bounding box center [514, 150] width 12 height 13
click at [482, 144] on div "Liquid" at bounding box center [490, 155] width 519 height 22
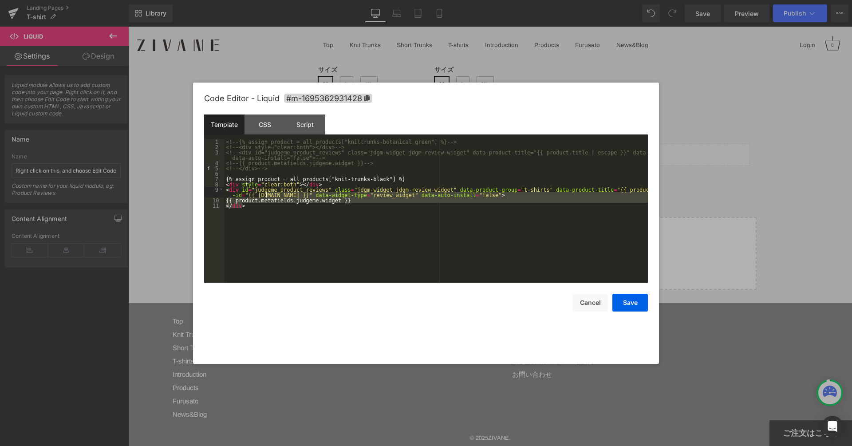
drag, startPoint x: 368, startPoint y: 209, endPoint x: 266, endPoint y: 194, distance: 103.5
click at [266, 194] on div "<!-- {% assign product = all_products["knittrunks-botanical_green"] %} --> <!--…" at bounding box center [436, 216] width 424 height 154
click at [292, 201] on div "<!-- {% assign product = all_products["knittrunks-botanical_green"] %} --> <!--…" at bounding box center [436, 216] width 424 height 154
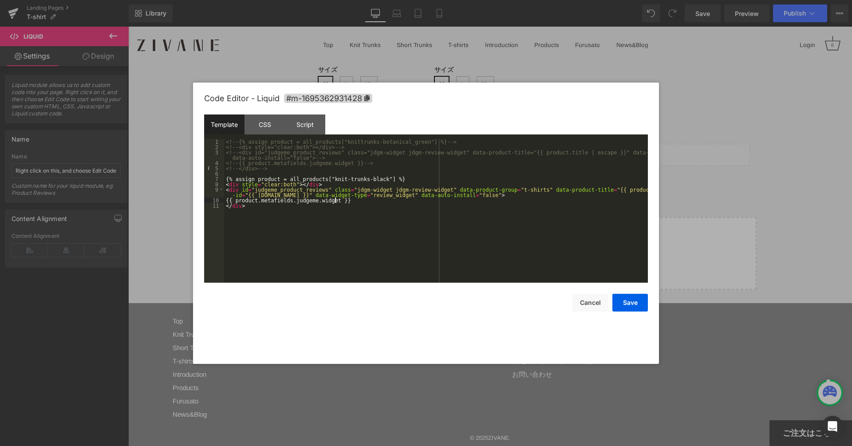
click at [358, 202] on div "<!-- {% assign product = all_products["knittrunks-botanical_green"] %} --> <!--…" at bounding box center [436, 216] width 424 height 154
click at [378, 205] on div "<!-- {% assign product = all_products["knittrunks-botanical_green"] %} --> <!--…" at bounding box center [436, 216] width 424 height 154
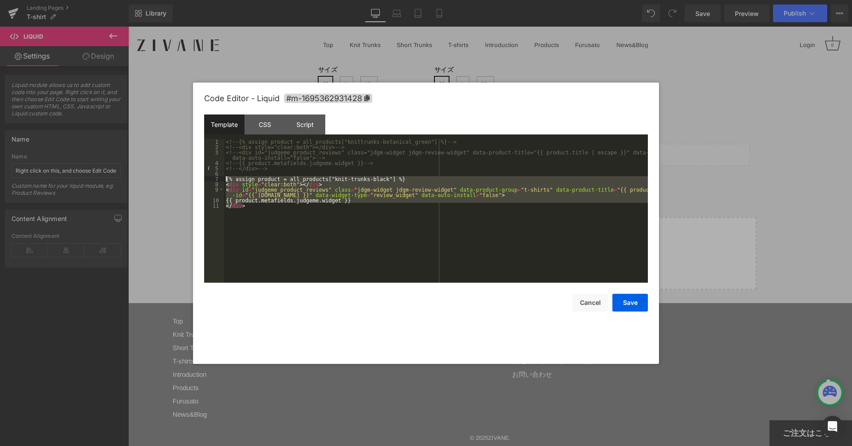
drag, startPoint x: 289, startPoint y: 211, endPoint x: 214, endPoint y: 177, distance: 82.0
click at [214, 177] on pre "1 2 3 4 5 6 7 8 9 10 11 <!-- {% assign product = all_products["knittrunks-botan…" at bounding box center [426, 211] width 444 height 144
click at [622, 299] on button "Save" at bounding box center [629, 303] width 35 height 18
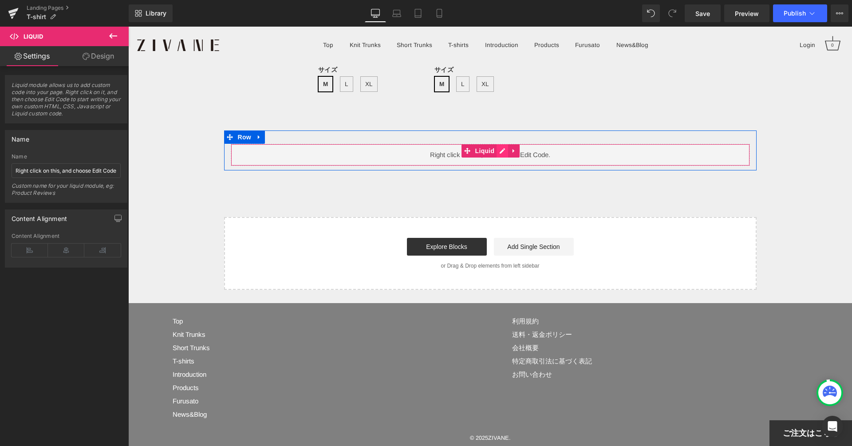
click at [501, 144] on div "Liquid" at bounding box center [490, 155] width 519 height 22
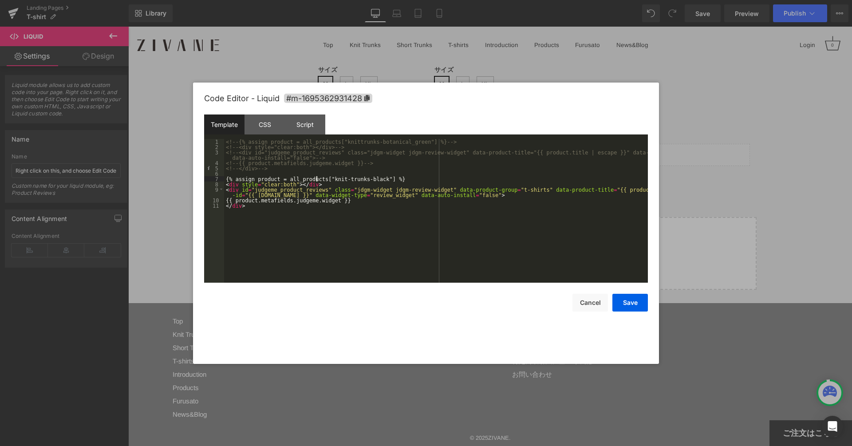
click at [317, 178] on div "<!-- {% assign product = all_products["knittrunks-botanical_green"] %} --> <!--…" at bounding box center [436, 216] width 424 height 154
click at [361, 176] on div "<!-- {% assign product = all_products["knittrunks-botanical_green"] %} --> <!--…" at bounding box center [436, 216] width 424 height 154
click at [472, 189] on div "<!-- {% assign product = all_products["knittrunks-botanical_green"] %} --> <!--…" at bounding box center [436, 216] width 424 height 154
click at [495, 187] on div "<!-- {% assign product = all_products["knittrunks-botanical_green"] %} --> <!--…" at bounding box center [436, 216] width 424 height 154
click at [623, 305] on button "Save" at bounding box center [629, 303] width 35 height 18
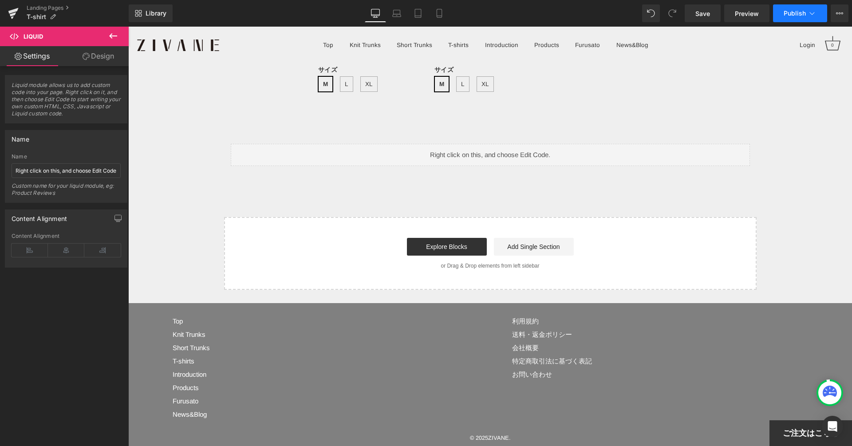
click at [800, 15] on span "Publish" at bounding box center [794, 13] width 22 height 7
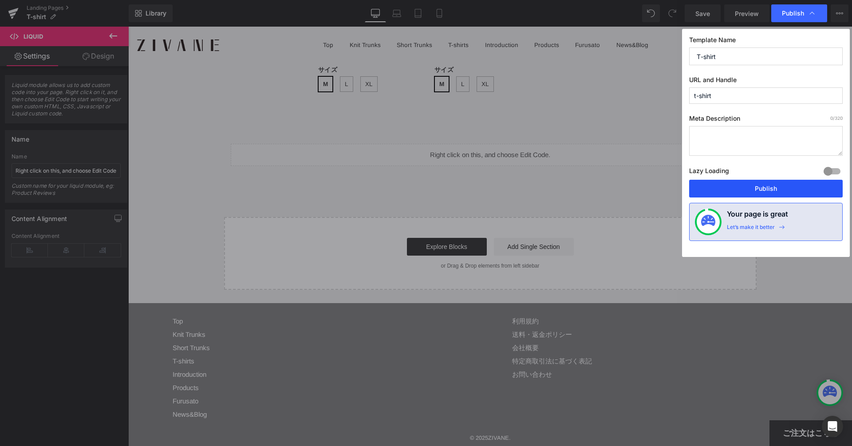
click at [736, 187] on button "Publish" at bounding box center [765, 189] width 153 height 18
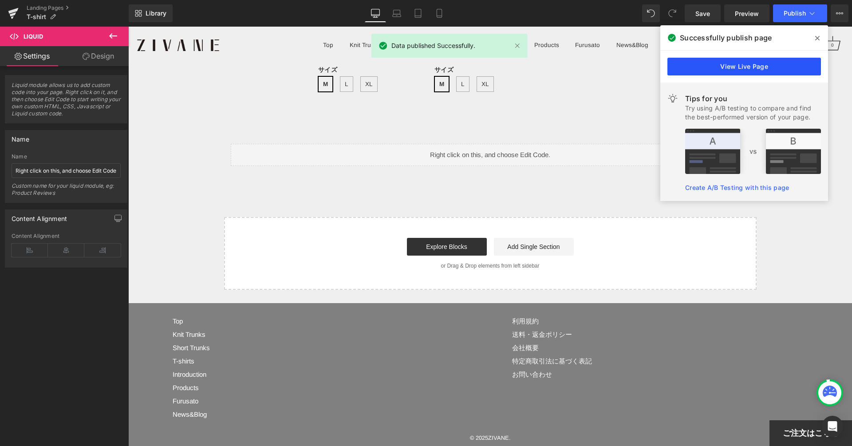
click at [780, 66] on link "View Live Page" at bounding box center [743, 67] width 153 height 18
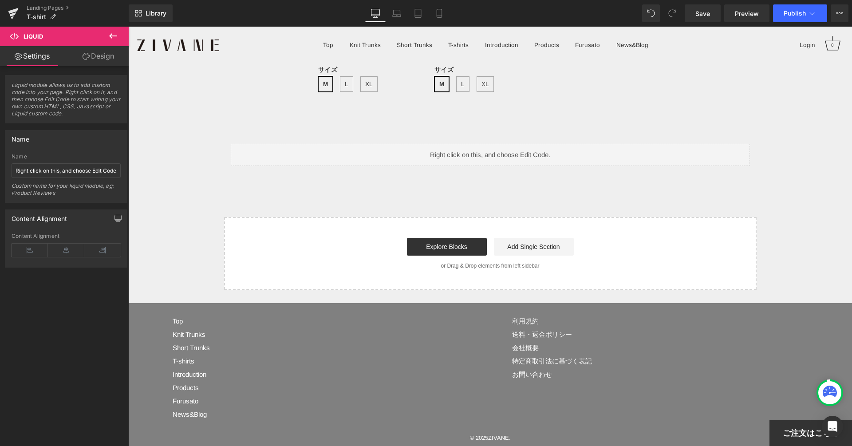
click at [225, 218] on div "Start building your page Explore Blocks Add Single Section or Drag & Drop eleme…" at bounding box center [490, 253] width 531 height 71
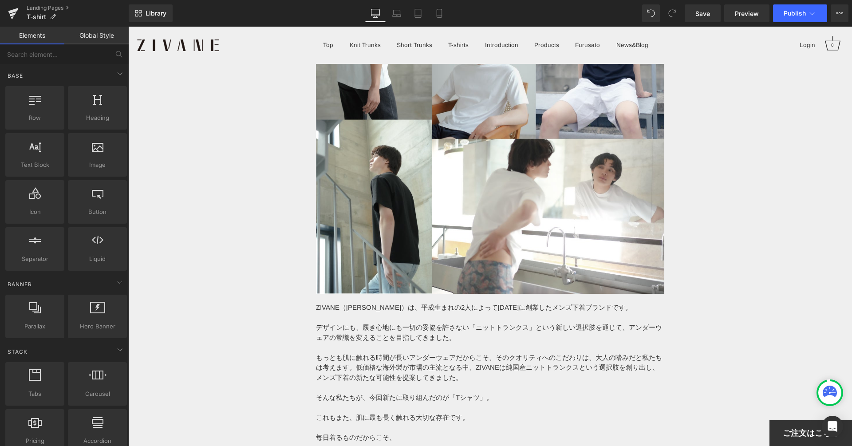
scroll to position [6795, 0]
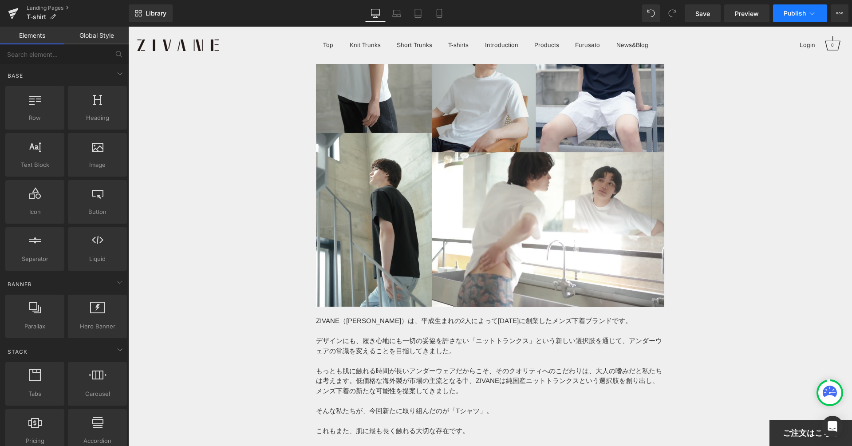
click at [782, 16] on button "Publish" at bounding box center [800, 13] width 54 height 18
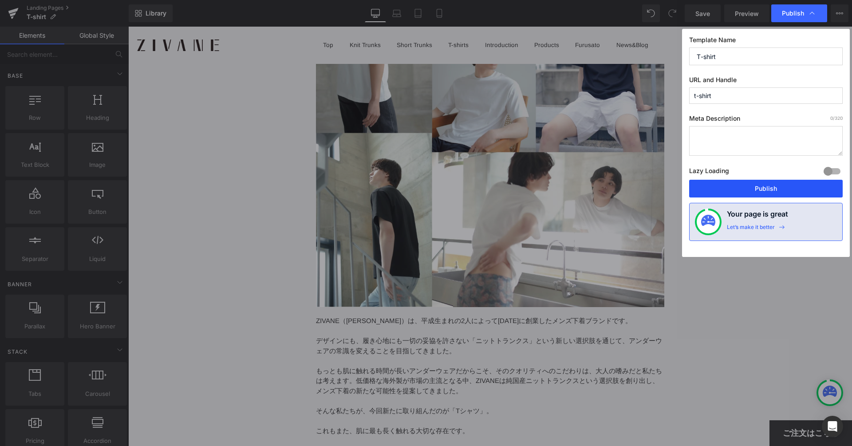
click at [745, 181] on button "Publish" at bounding box center [765, 189] width 153 height 18
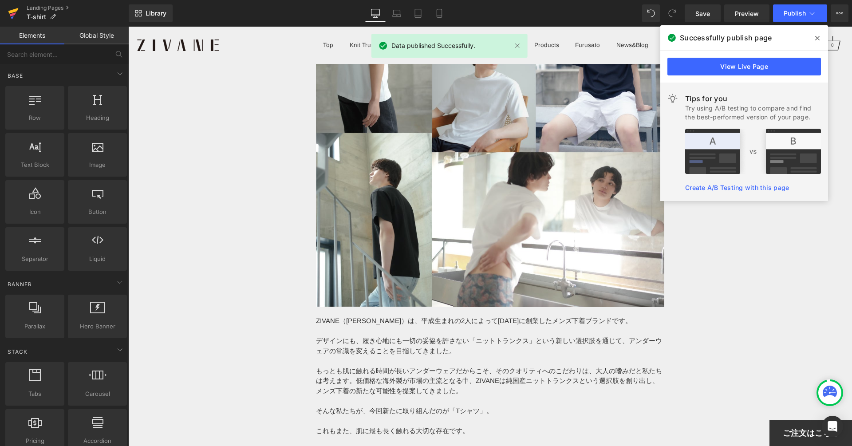
click at [13, 9] on icon at bounding box center [13, 13] width 11 height 22
